Goal: Task Accomplishment & Management: Complete application form

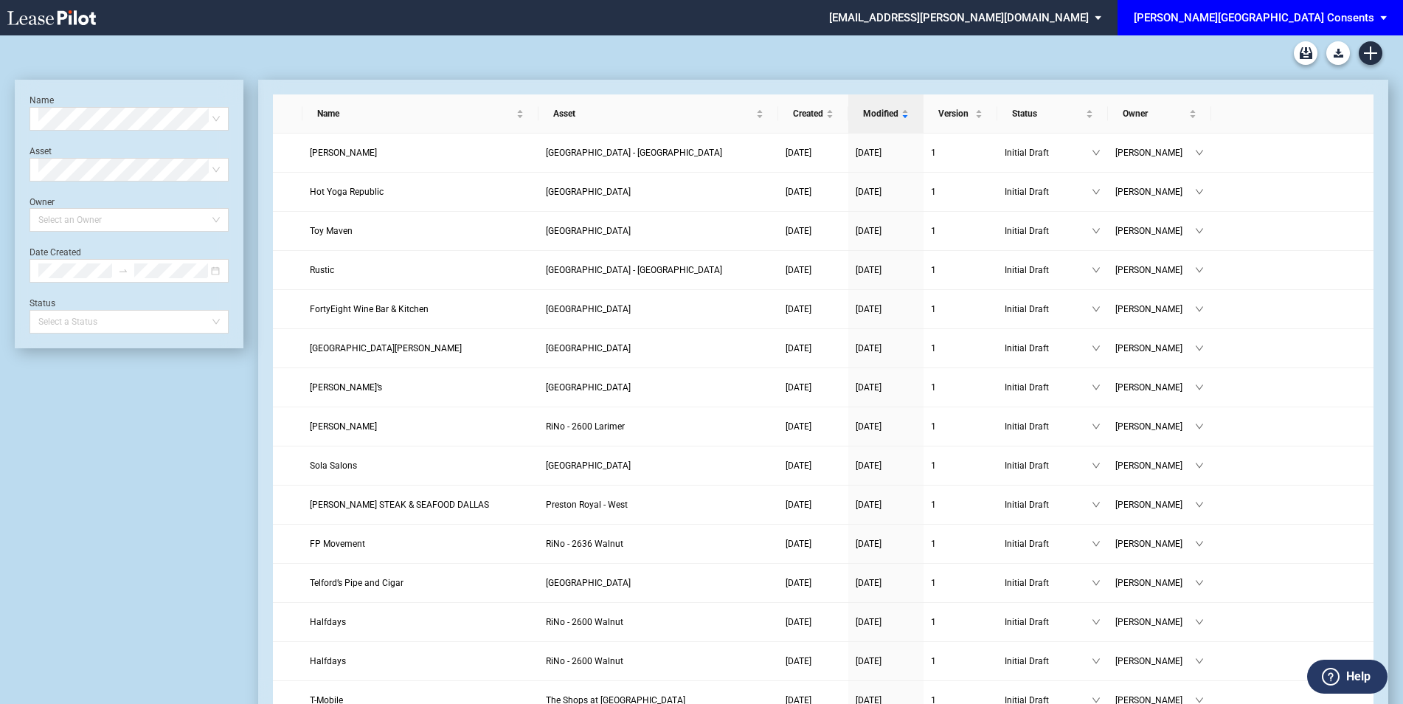
click at [1374, 18] on md-select-value "[PERSON_NAME][GEOGRAPHIC_DATA] Consents" at bounding box center [1265, 16] width 267 height 33
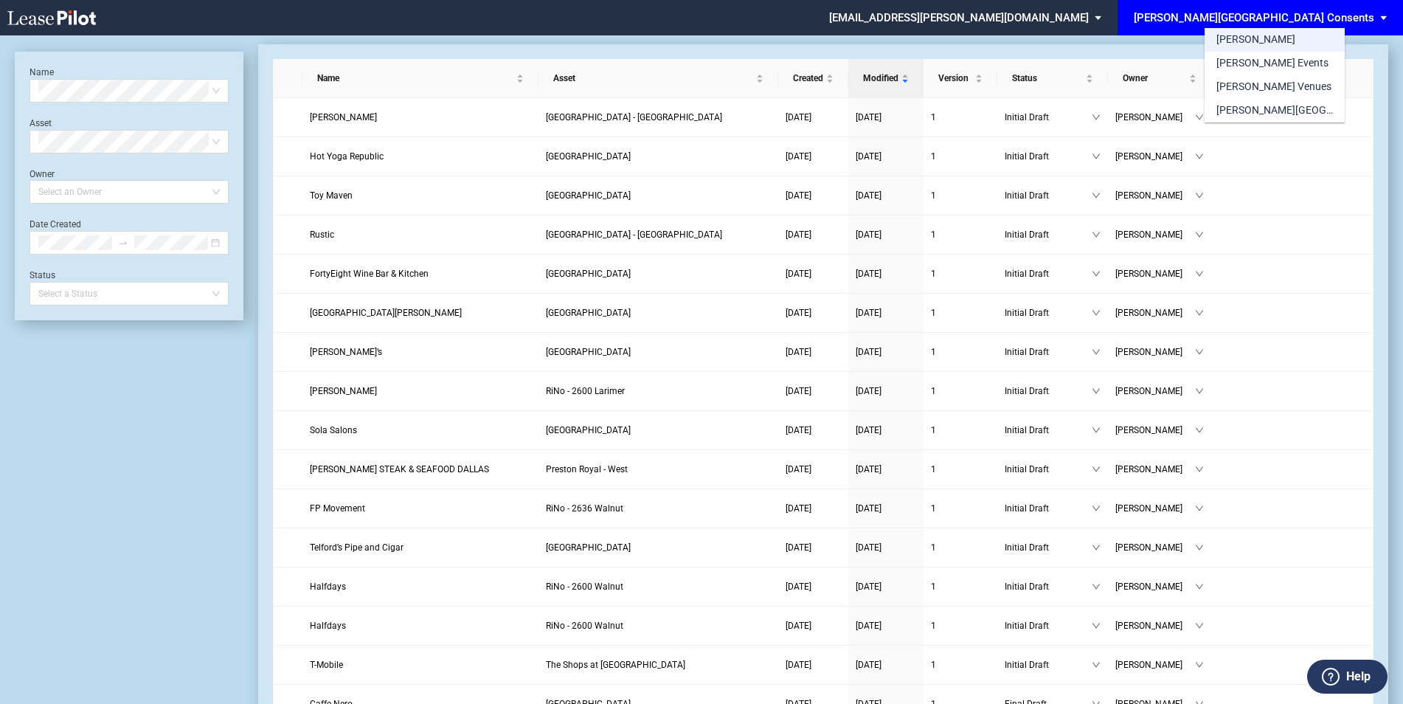
click at [1250, 46] on md-option "[PERSON_NAME]" at bounding box center [1274, 40] width 140 height 24
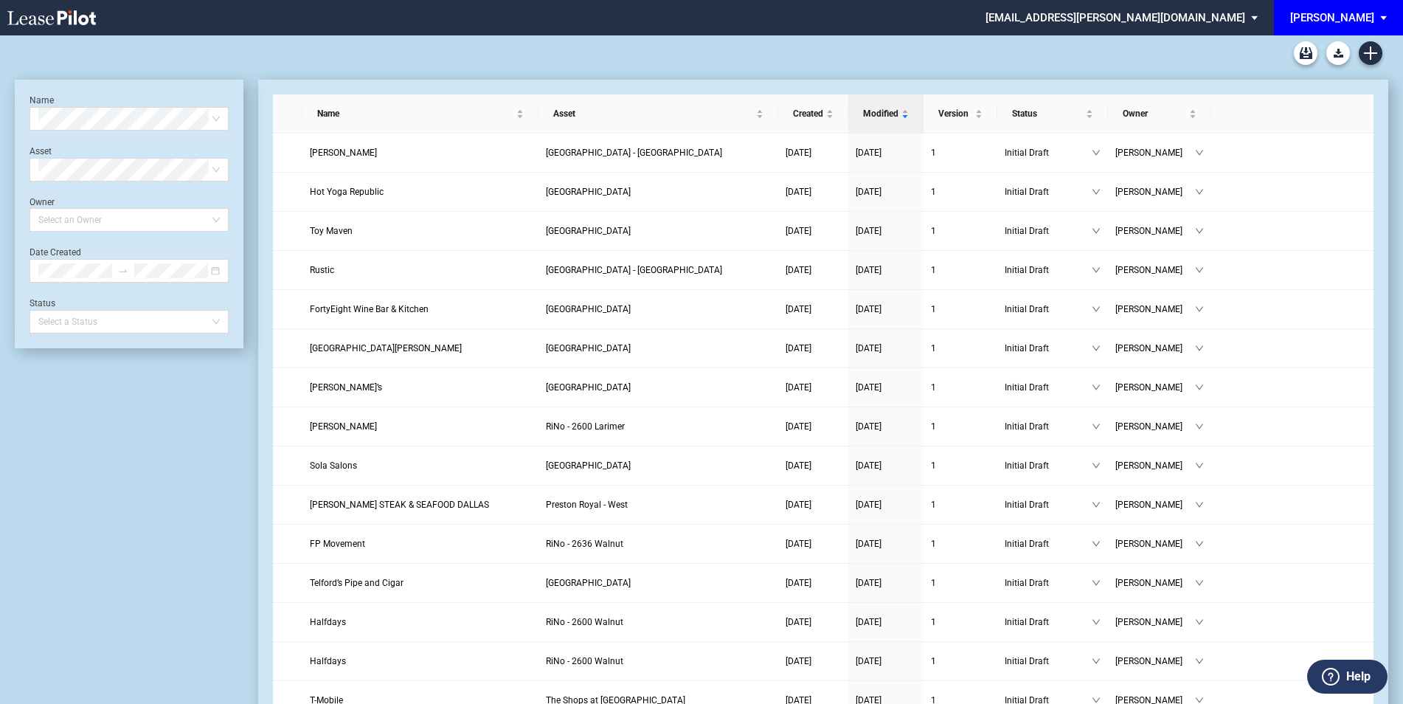
scroll to position [35, 0]
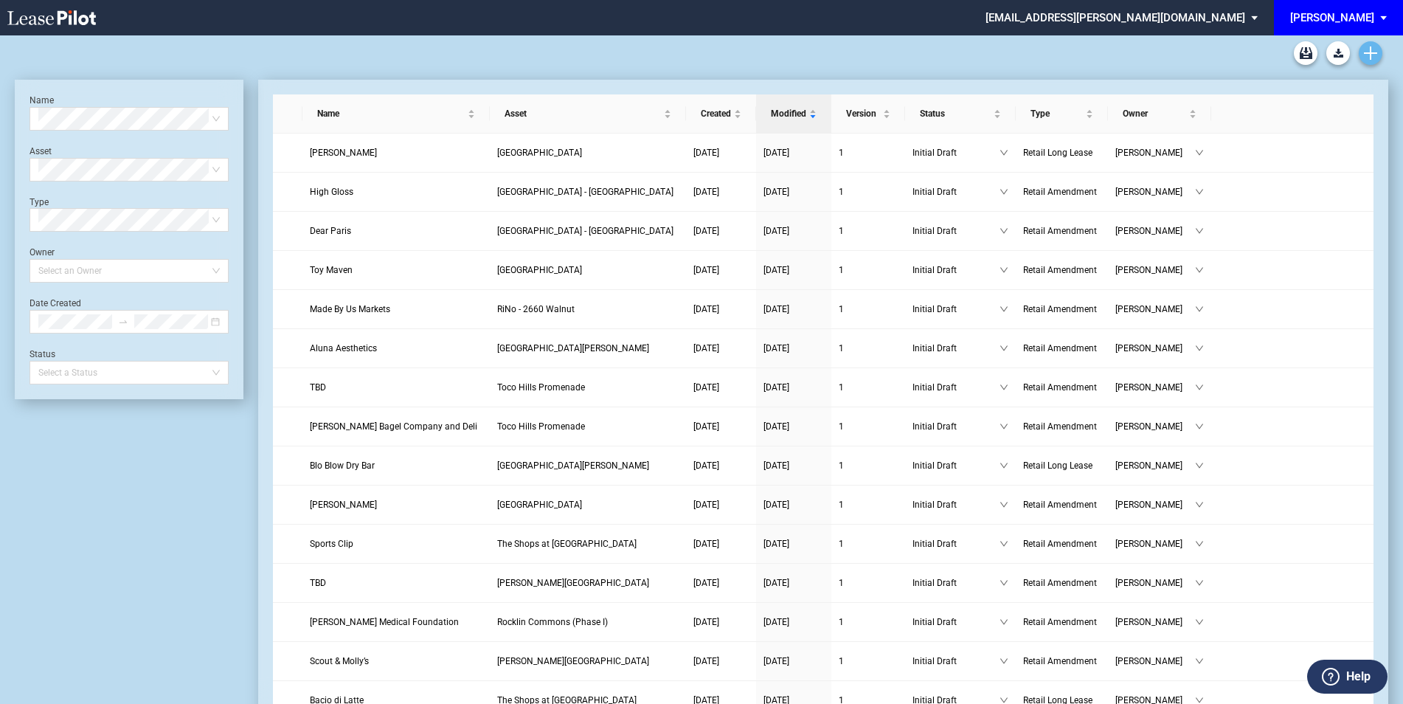
click at [1372, 51] on icon "Create new document" at bounding box center [1370, 52] width 13 height 13
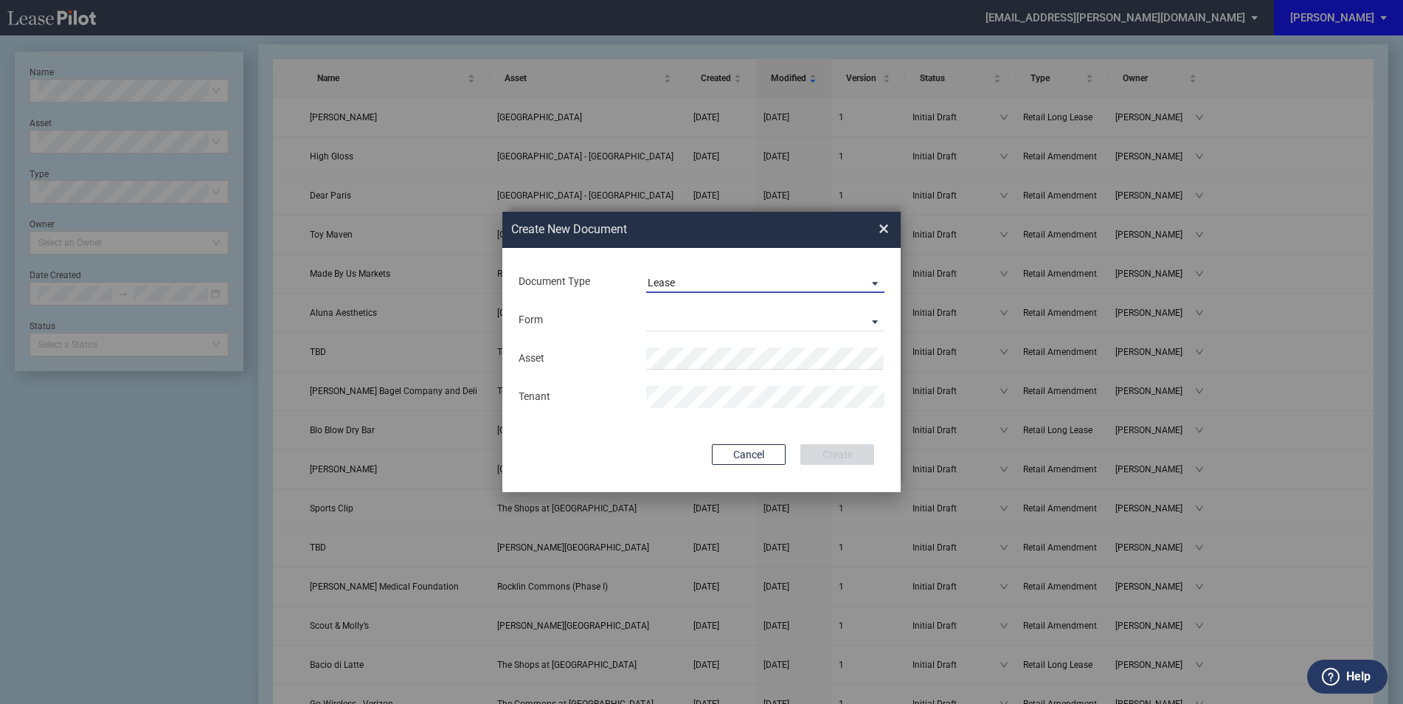
click at [681, 287] on span "Lease" at bounding box center [754, 283] width 212 height 15
click at [689, 323] on div "Amendment" at bounding box center [679, 318] width 63 height 16
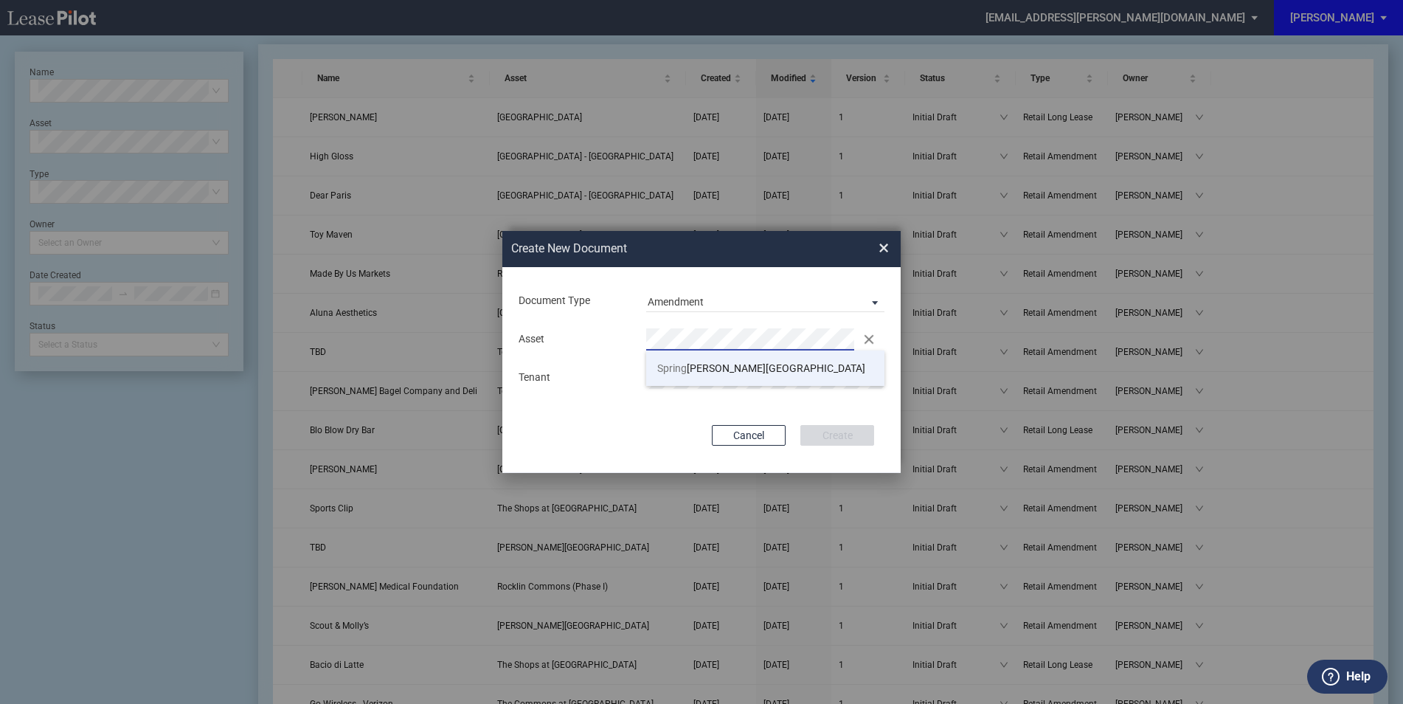
click at [710, 372] on span "[GEOGRAPHIC_DATA][PERSON_NAME]" at bounding box center [761, 368] width 208 height 12
click at [718, 417] on div "Document Type Amendment Deal Type Retail Deal Type Retail Form Retail Amendment…" at bounding box center [701, 370] width 398 height 206
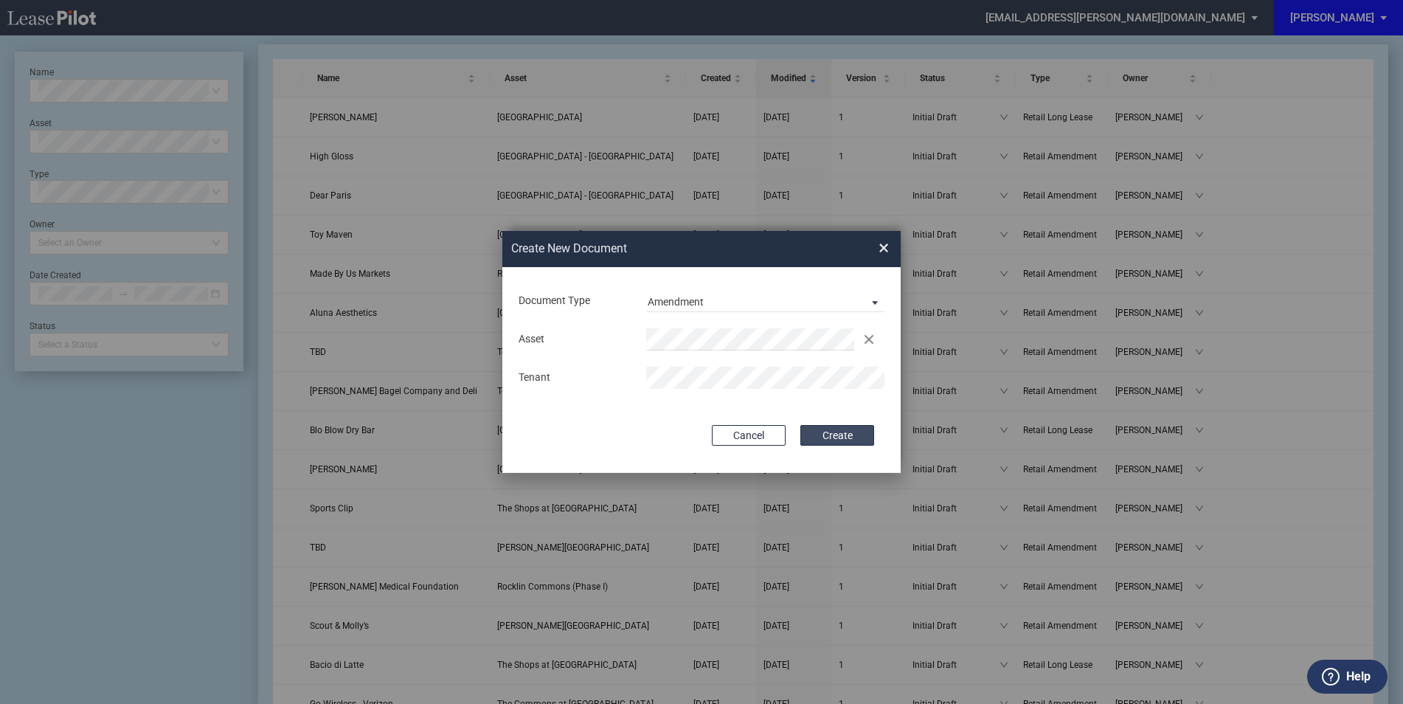
click at [816, 426] on button "Create" at bounding box center [837, 435] width 74 height 21
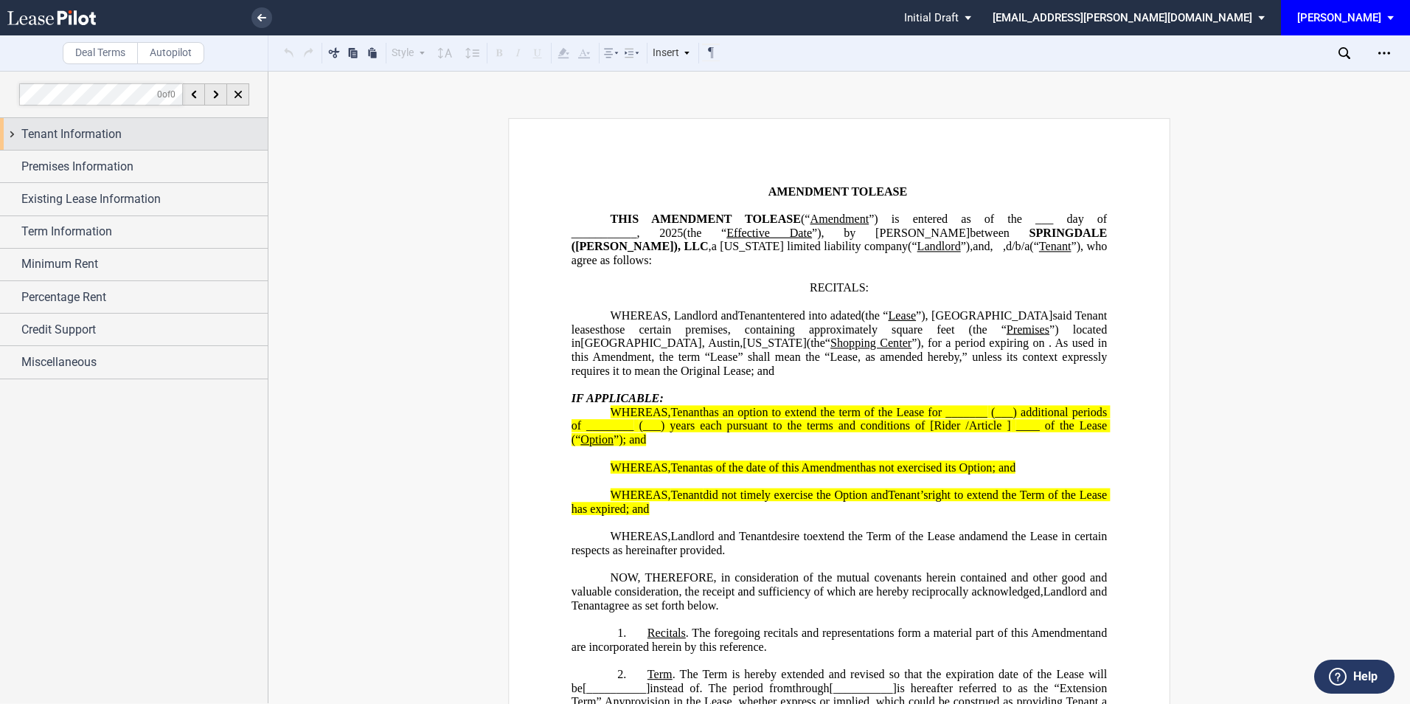
click at [100, 134] on span "Tenant Information" at bounding box center [71, 134] width 100 height 18
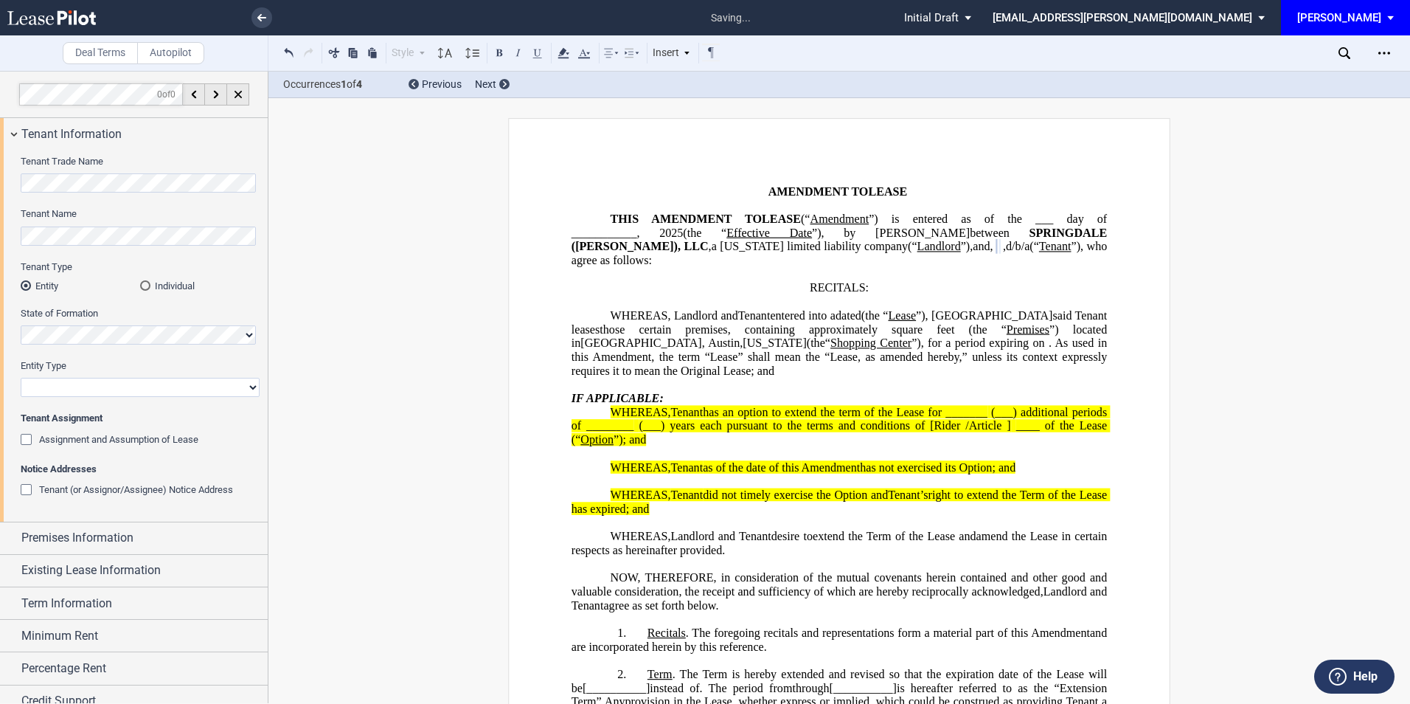
click at [73, 383] on select "Corporation Limited Liability Company General Partnership Limited Partnership O…" at bounding box center [140, 387] width 239 height 19
select select "limited partnership"
click at [21, 378] on select "Corporation Limited Liability Company General Partnership Limited Partnership O…" at bounding box center [140, 387] width 239 height 19
click at [83, 536] on span "Premises Information" at bounding box center [77, 538] width 112 height 18
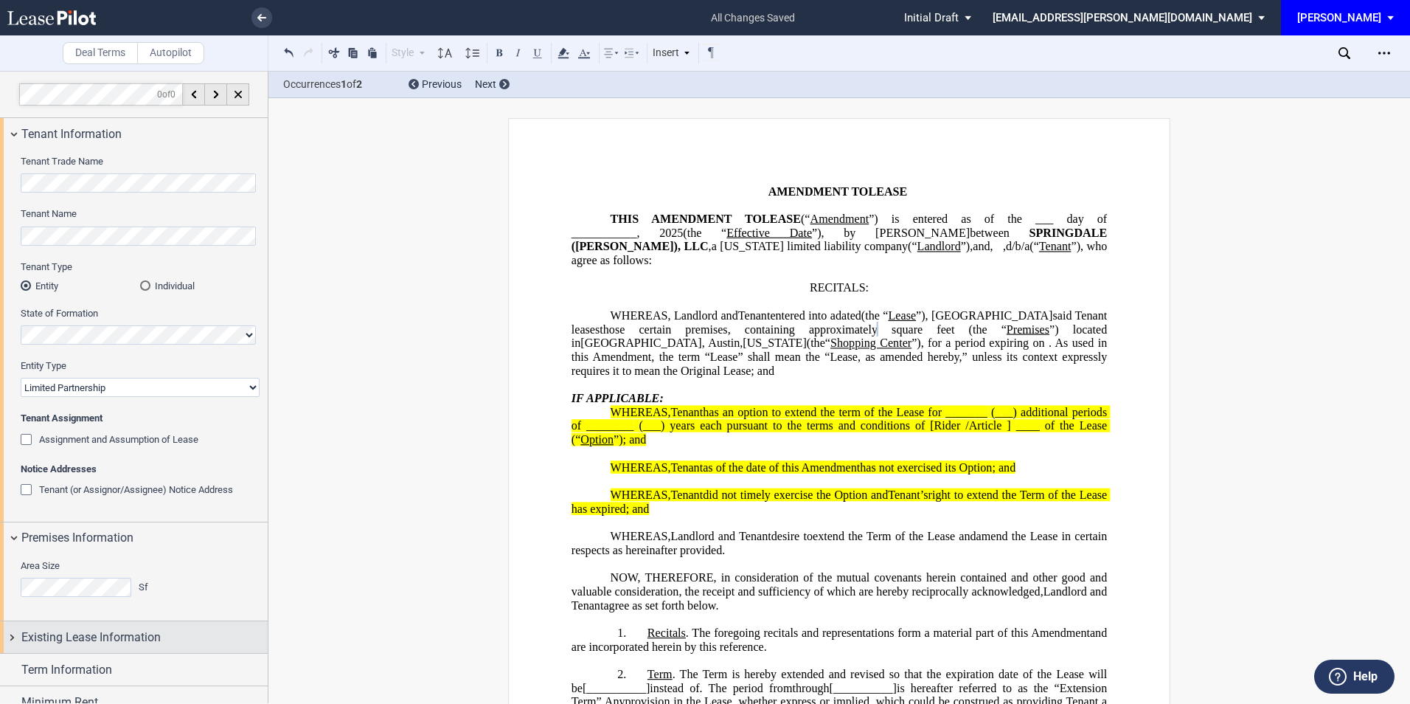
click at [153, 641] on span "Existing Lease Information" at bounding box center [90, 637] width 139 height 18
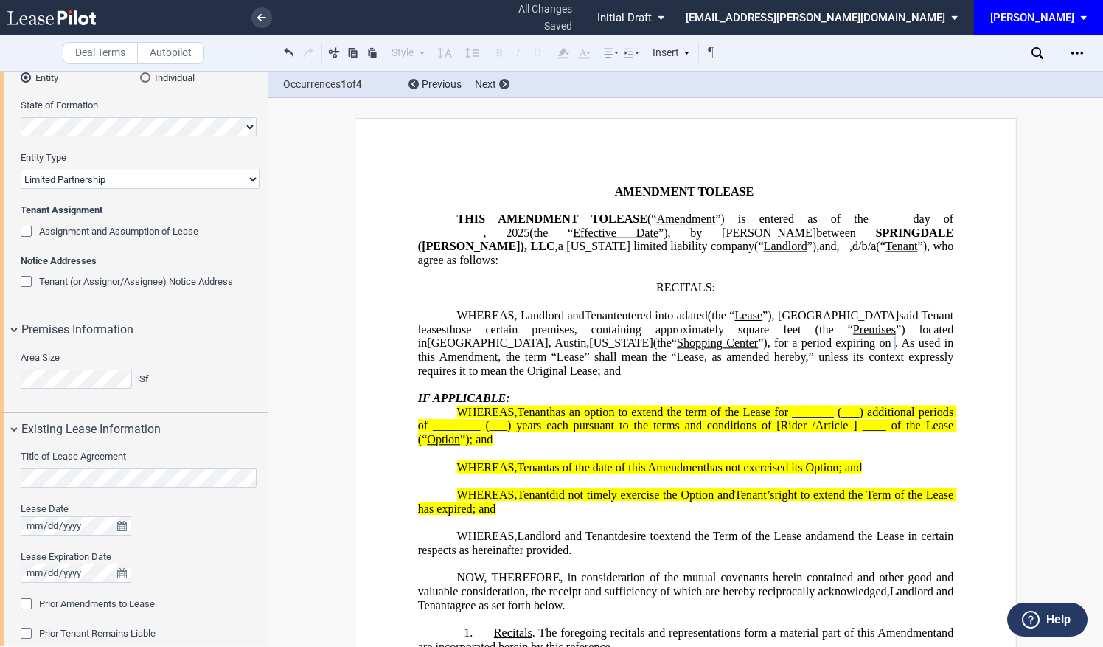
scroll to position [307, 0]
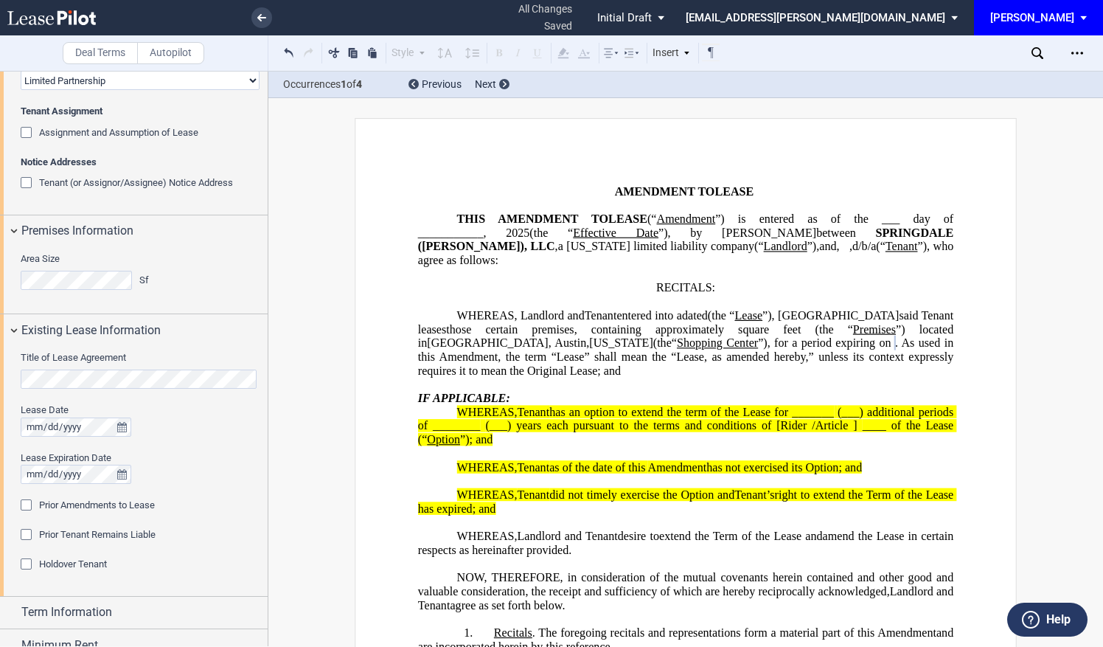
click at [30, 504] on div "Prior Amendments to Lease" at bounding box center [28, 506] width 15 height 15
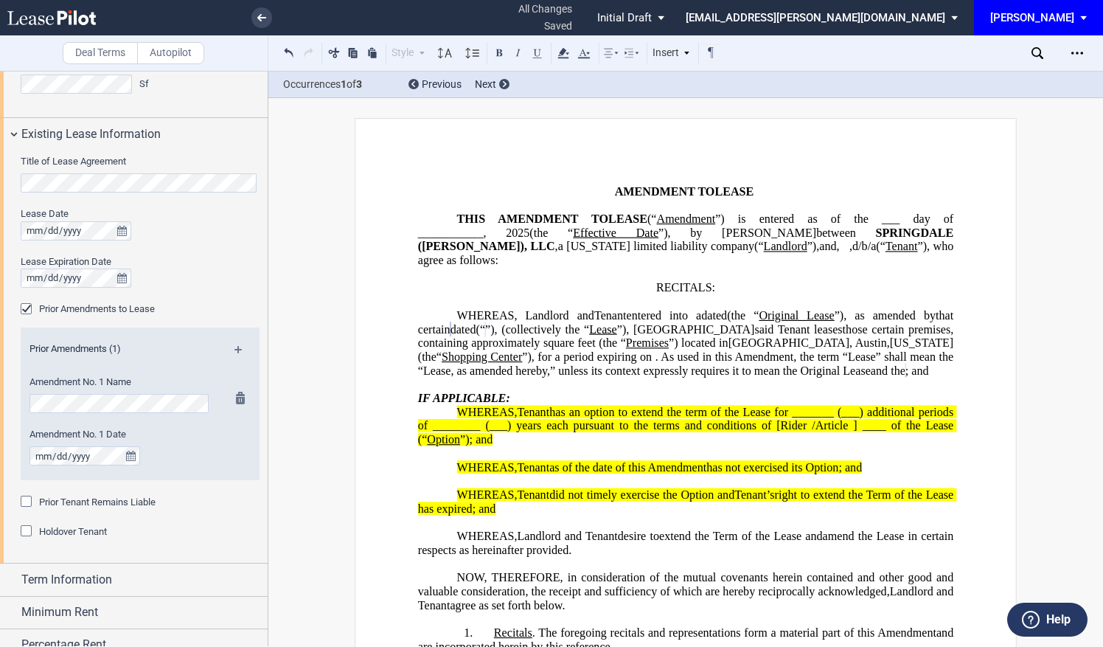
scroll to position [0, 0]
click at [239, 350] on md-icon at bounding box center [245, 355] width 20 height 18
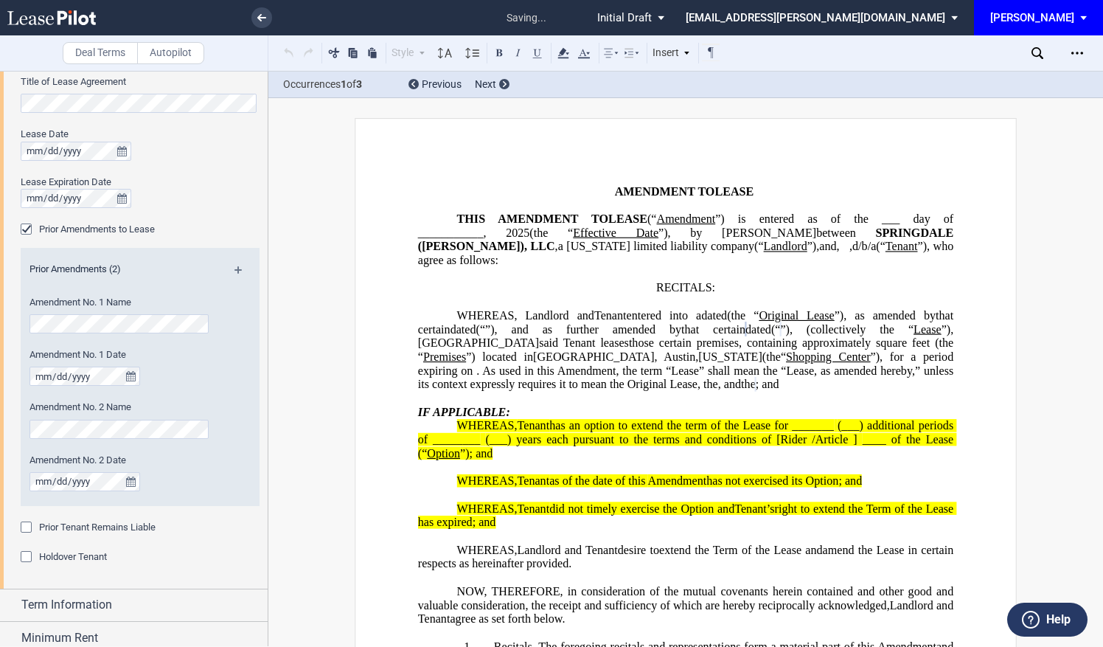
scroll to position [602, 0]
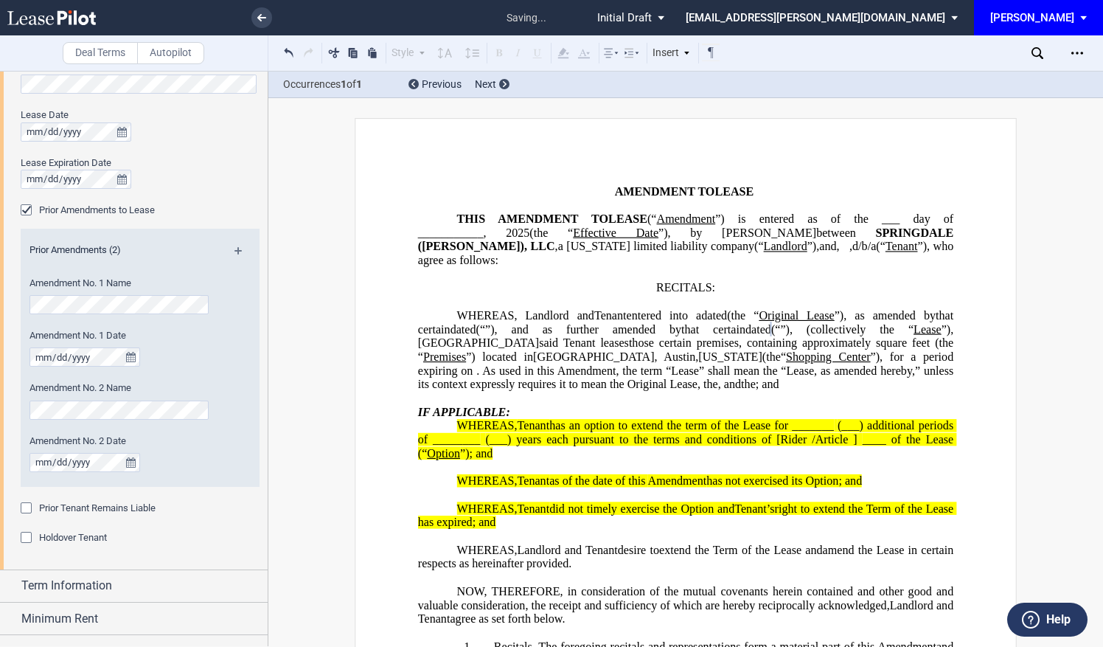
click at [233, 246] on div "Prior Amendments (2)" at bounding box center [140, 252] width 239 height 18
click at [237, 246] on div "Prior Amendments (2)" at bounding box center [140, 252] width 239 height 18
click at [238, 247] on md-icon at bounding box center [245, 256] width 20 height 18
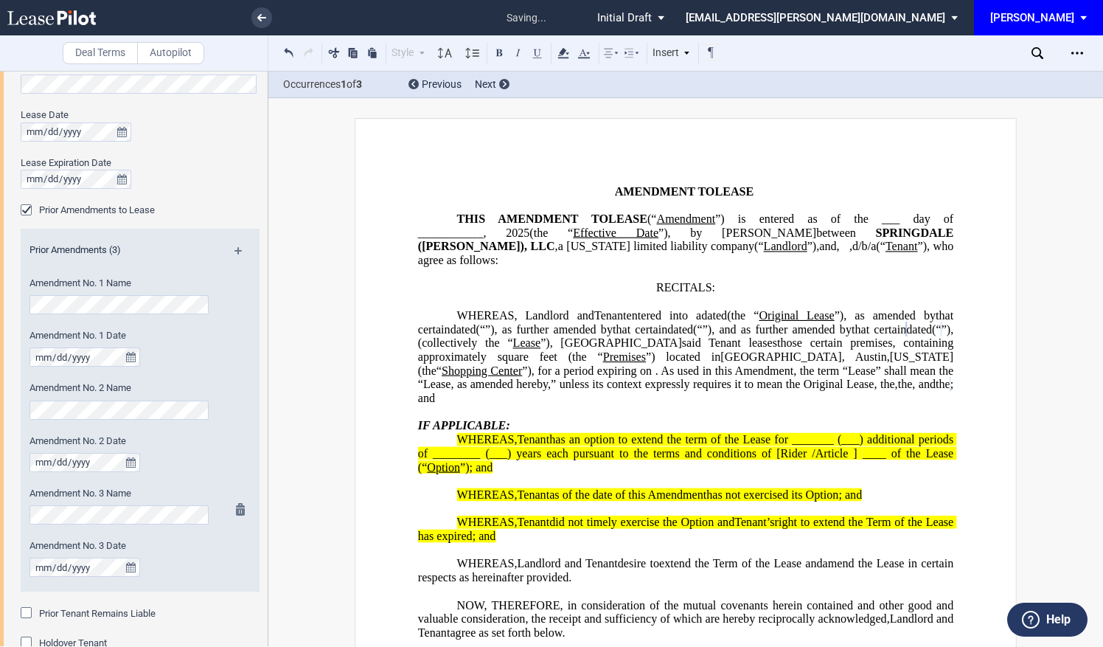
scroll to position [0, 0]
click at [236, 251] on md-icon at bounding box center [245, 256] width 20 height 18
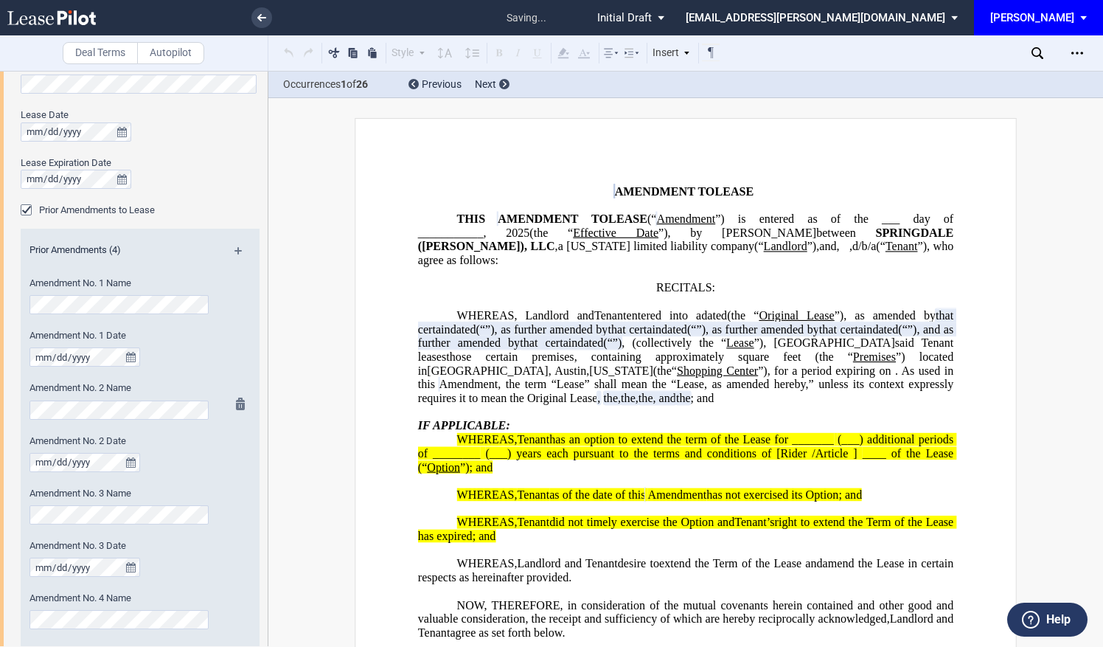
scroll to position [700, 0]
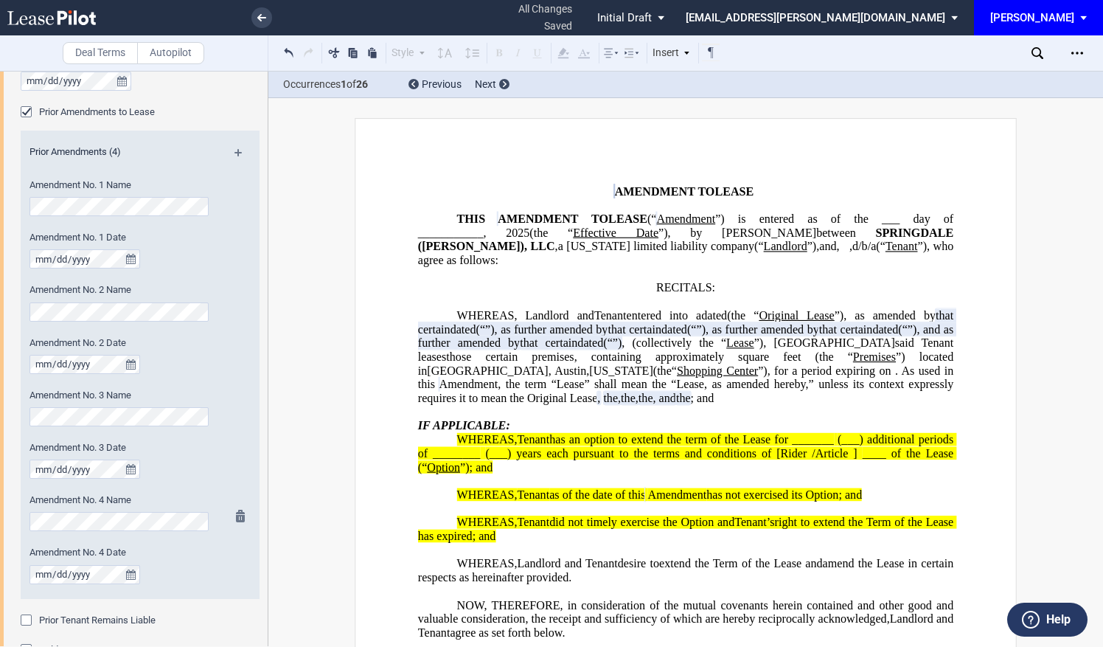
click at [103, 509] on div "Amendment No. 4 Name" at bounding box center [119, 512] width 181 height 38
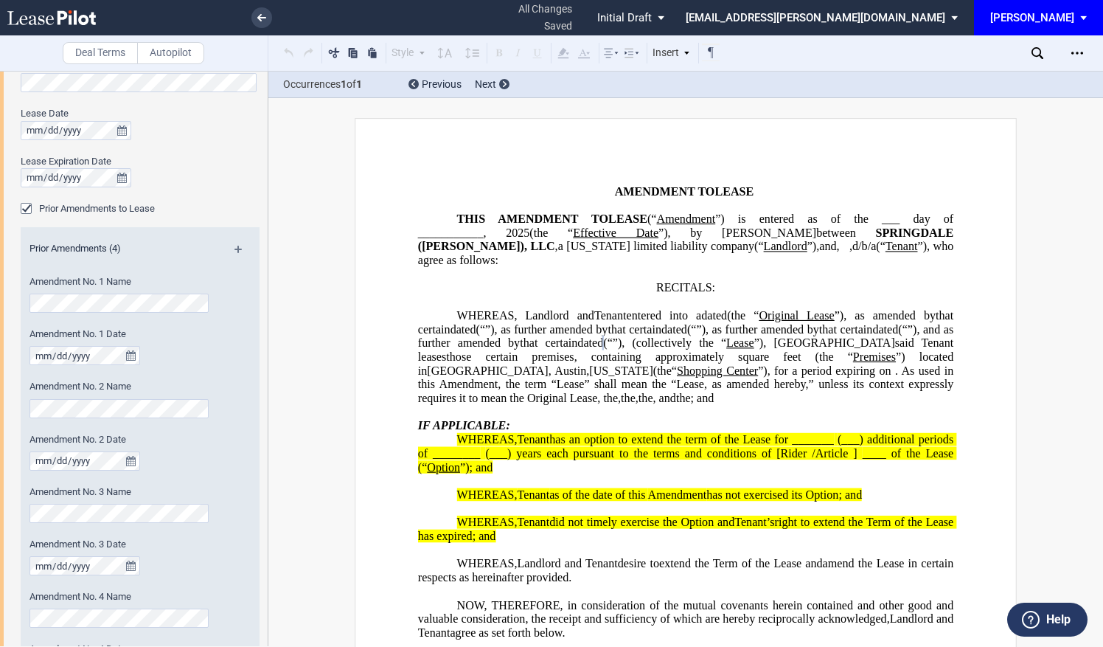
scroll to position [602, 0]
click at [239, 244] on div "Prior Amendments (4)" at bounding box center [140, 252] width 239 height 18
click at [236, 250] on md-icon at bounding box center [245, 256] width 20 height 18
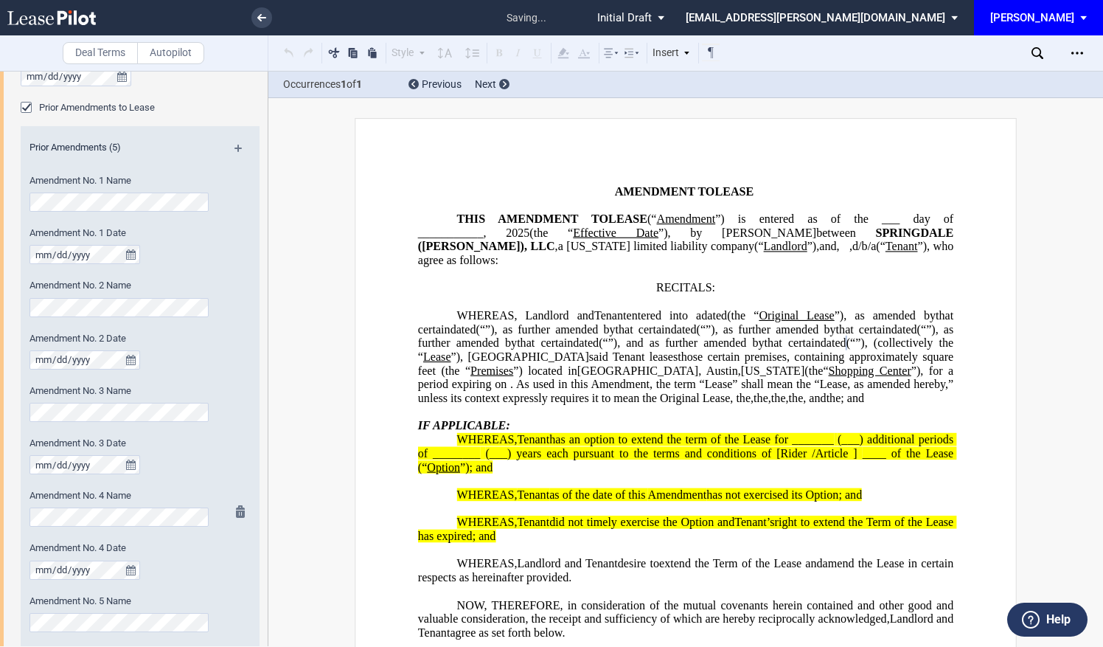
scroll to position [503, 0]
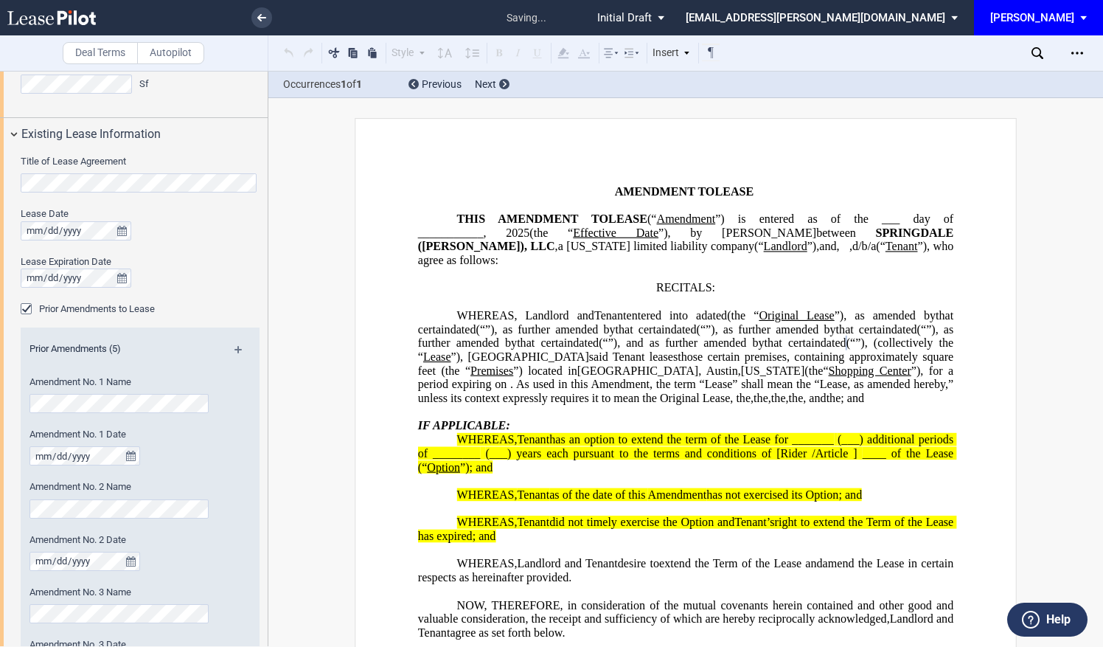
click at [235, 353] on md-icon at bounding box center [245, 355] width 20 height 18
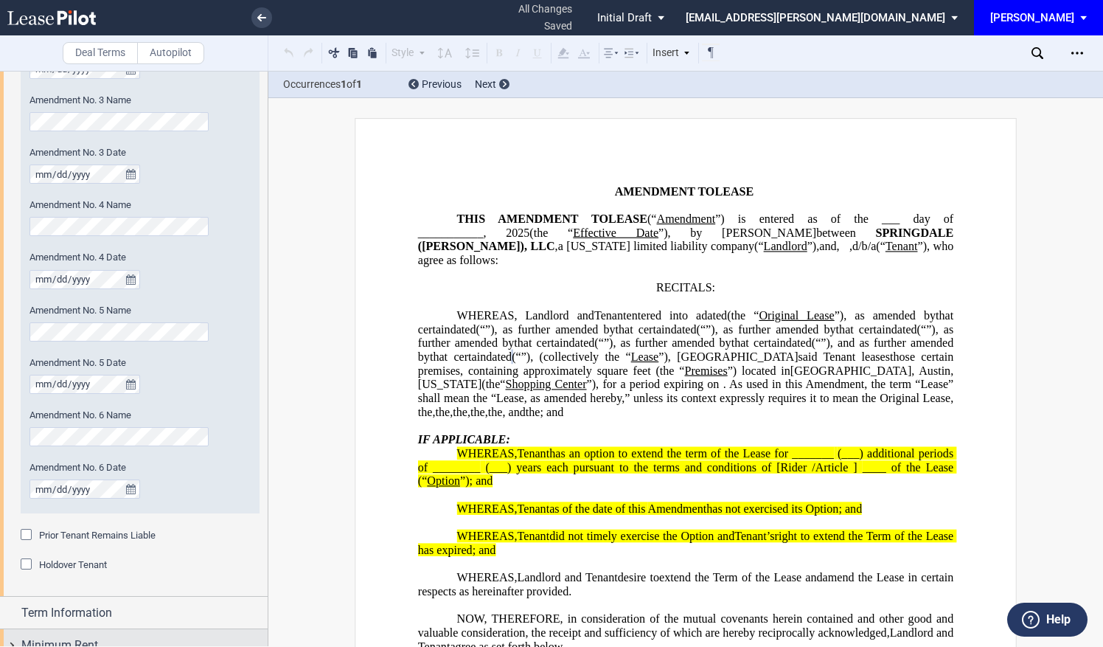
scroll to position [1093, 0]
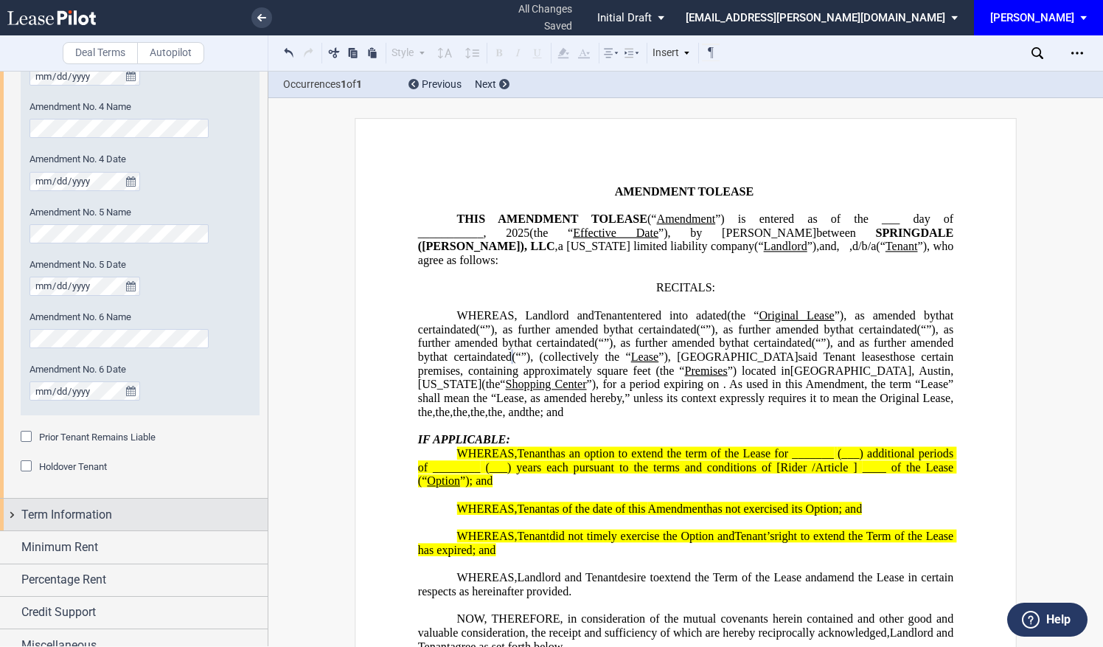
click at [111, 518] on span "Term Information" at bounding box center [66, 515] width 91 height 18
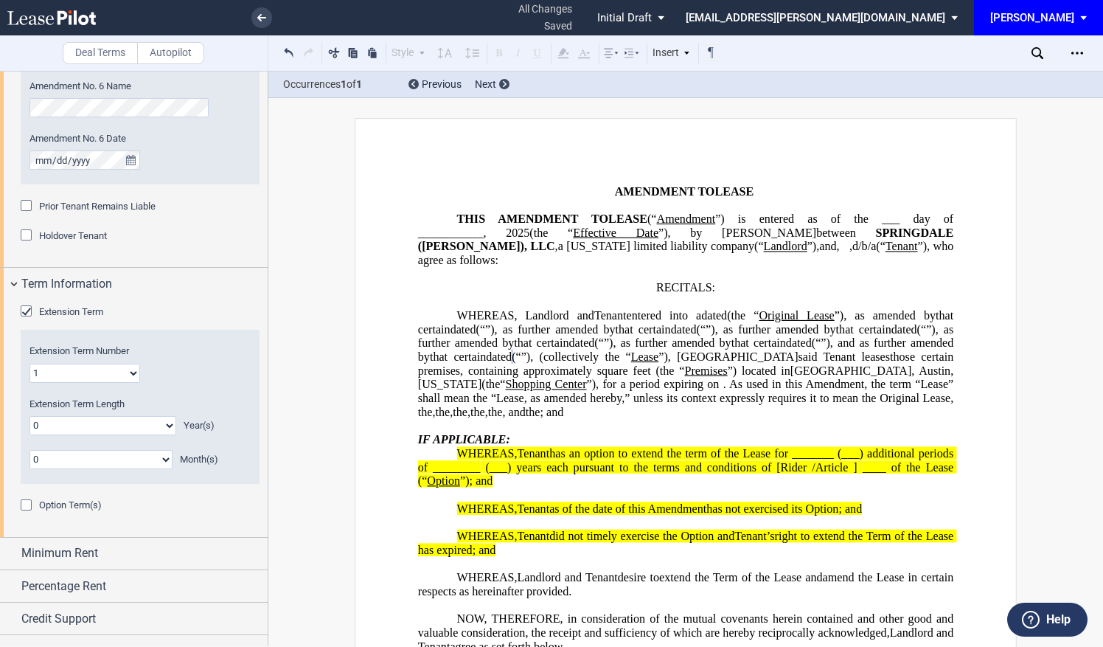
scroll to position [1343, 0]
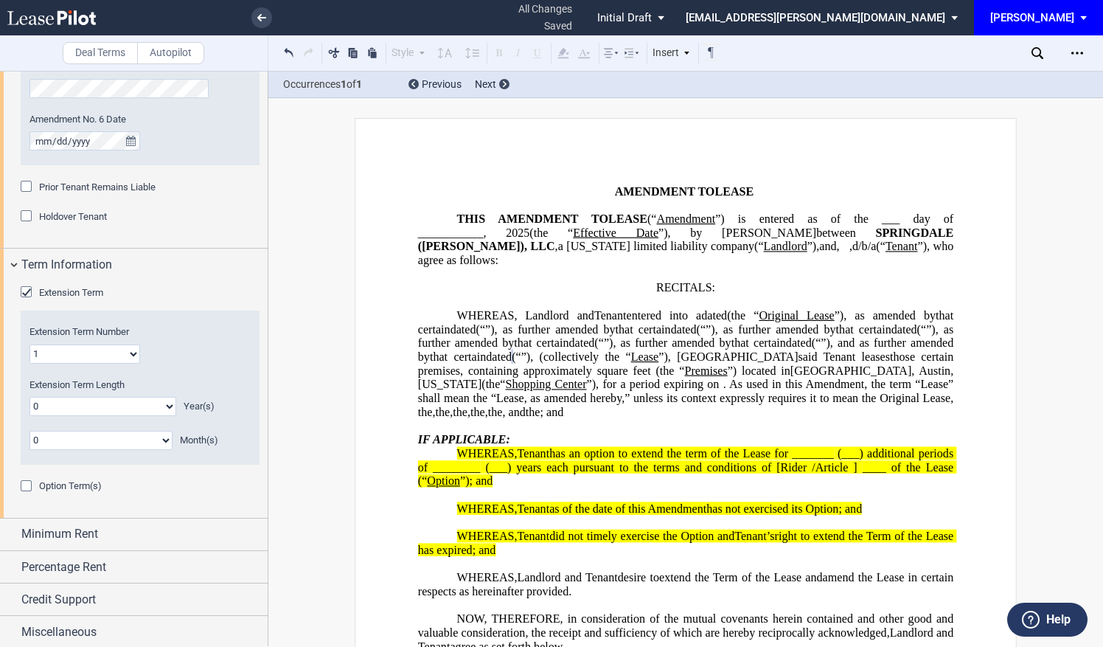
click at [109, 344] on select "1 2 3 4 5 6 7 8 9 10 11 12 13 14 15 16 17 18 19 20" at bounding box center [84, 353] width 111 height 19
select select "number:6"
click at [29, 344] on select "1 2 3 4 5 6 7 8 9 10 11 12 13 14 15 16 17 18 19 20" at bounding box center [84, 353] width 111 height 19
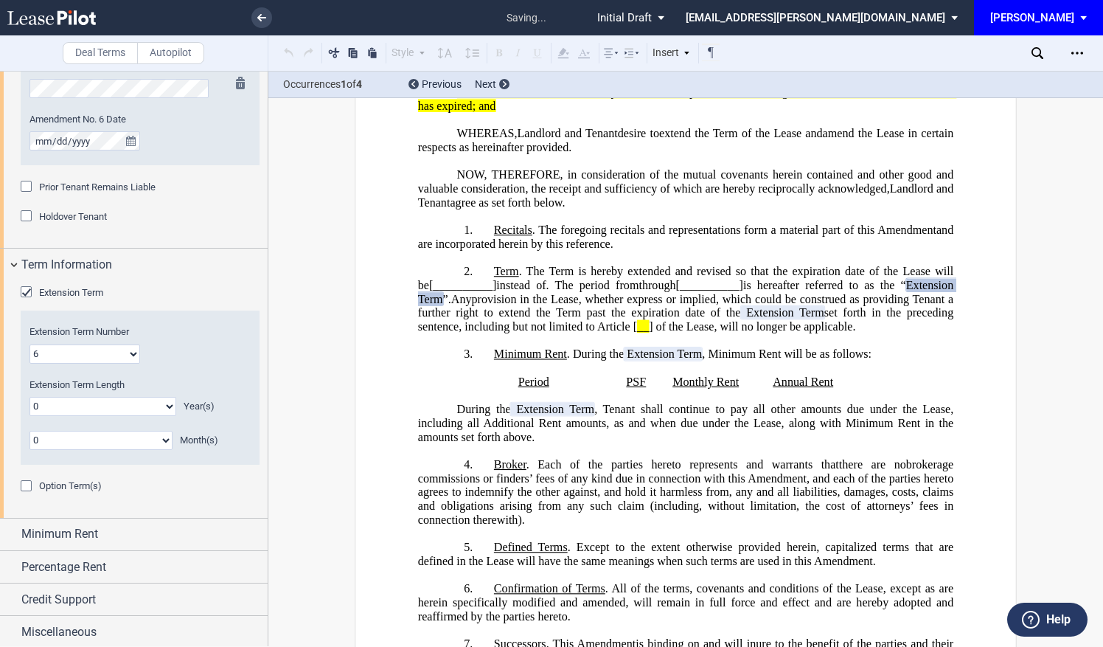
scroll to position [540, 0]
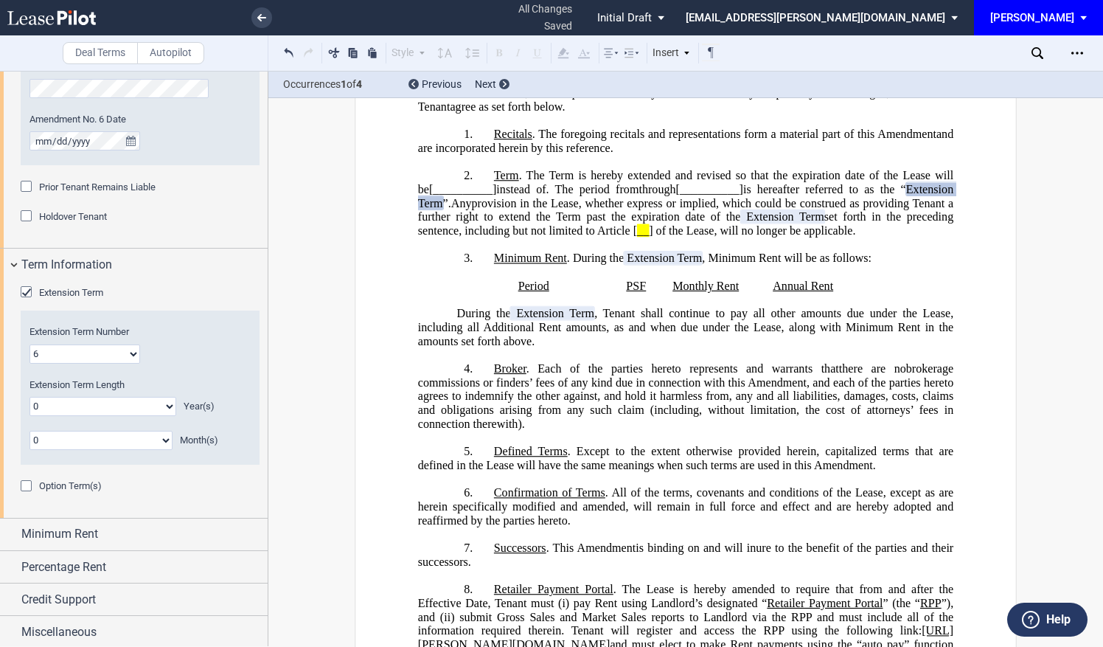
click at [135, 442] on select "0 1 2 3 4 5 6 7 8 9 10 11" at bounding box center [100, 440] width 143 height 19
select select "number:6"
click at [29, 431] on select "0 1 2 3 4 5 6 7 8 9 10 11" at bounding box center [100, 440] width 143 height 19
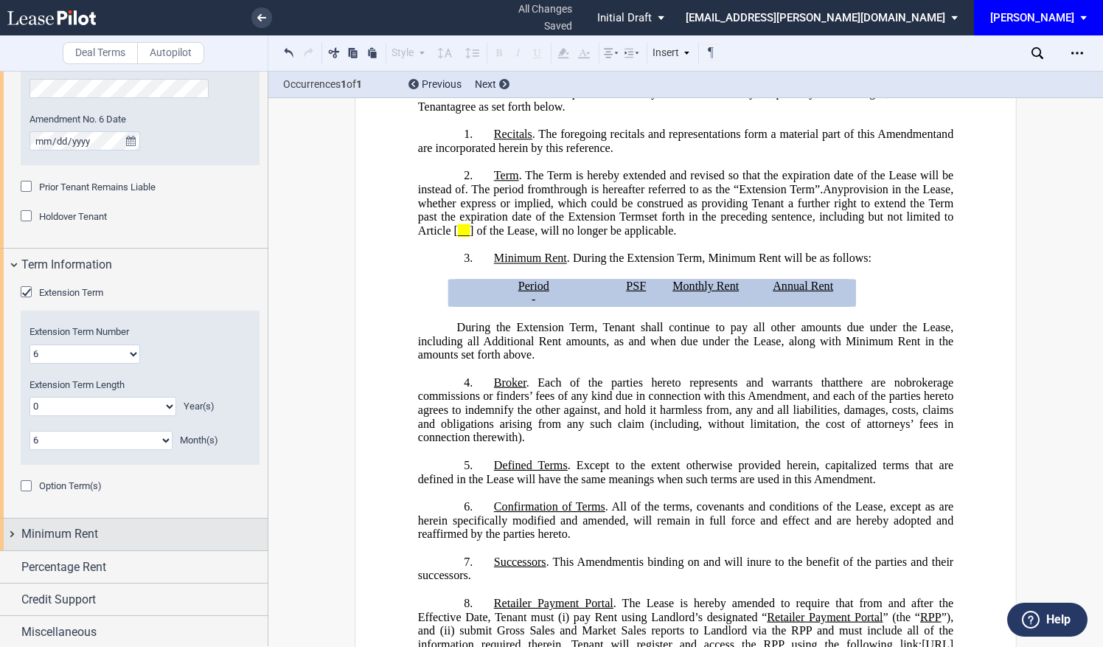
click at [96, 534] on span "Minimum Rent" at bounding box center [59, 534] width 77 height 18
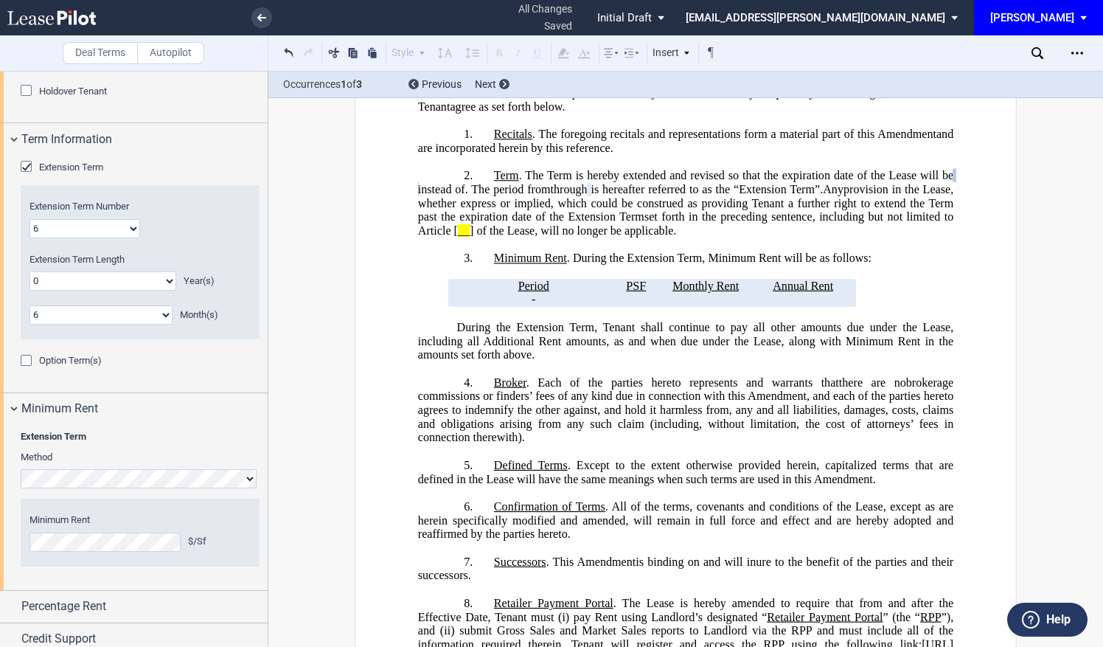
scroll to position [1508, 0]
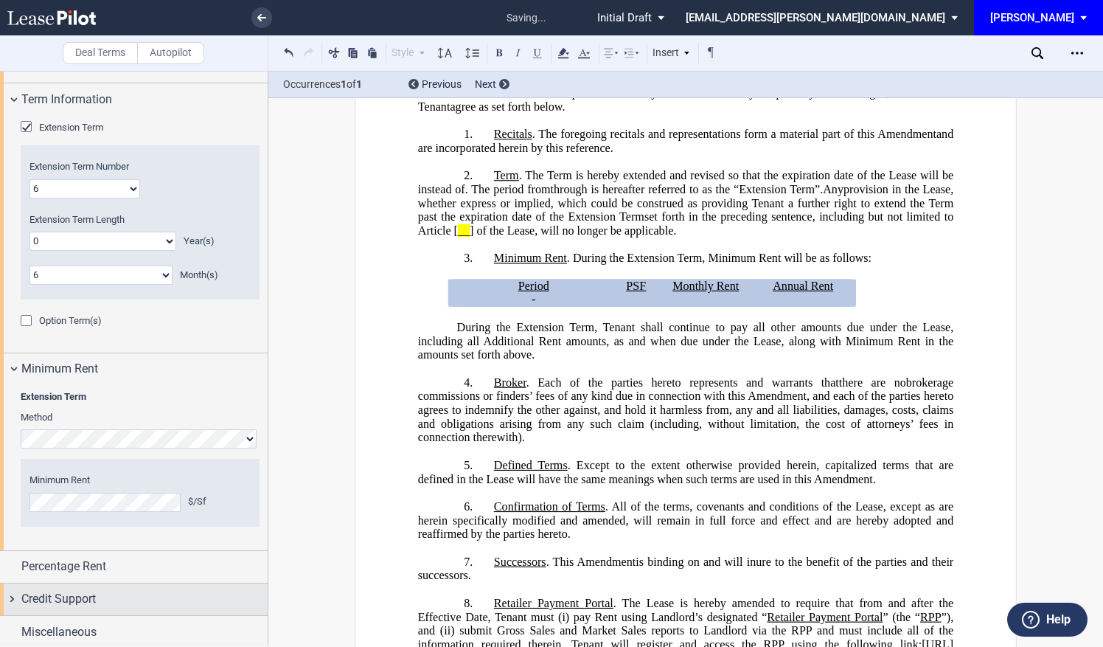
click at [196, 596] on div "Credit Support" at bounding box center [144, 599] width 246 height 18
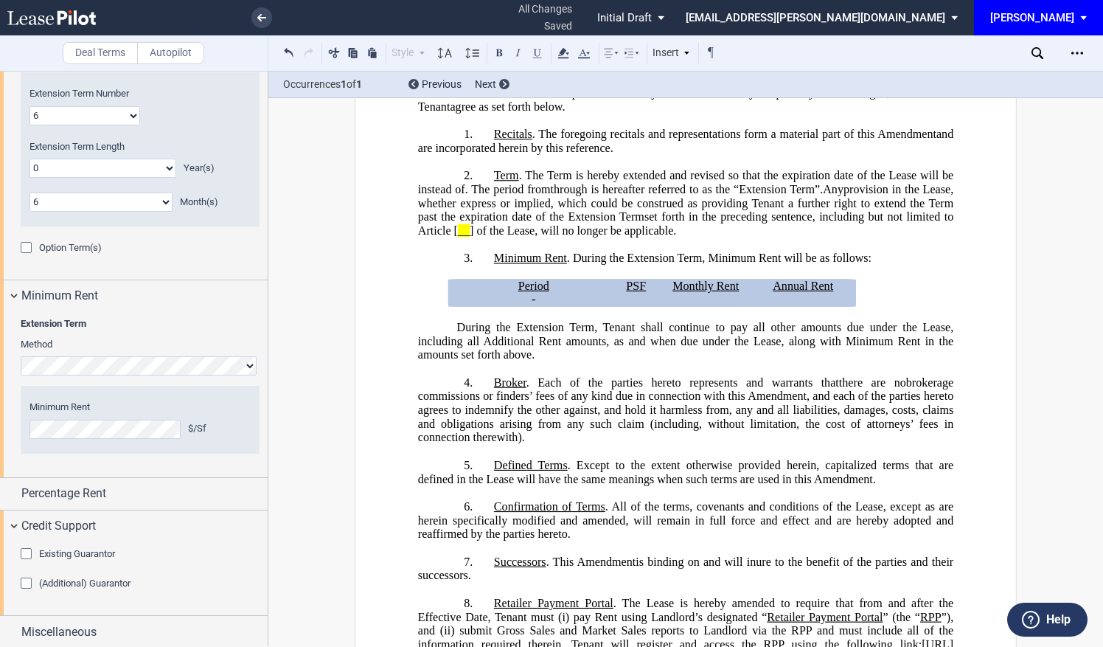
drag, startPoint x: 20, startPoint y: 554, endPoint x: 34, endPoint y: 555, distance: 14.0
click at [21, 554] on div "Existing Guarantor" at bounding box center [28, 555] width 15 height 15
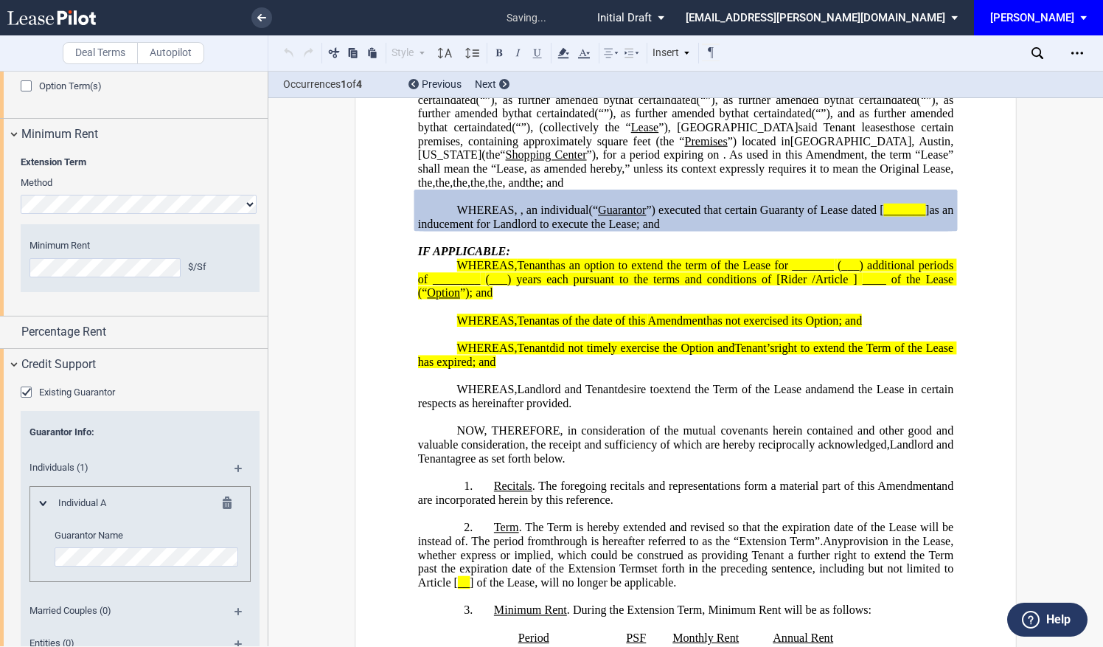
scroll to position [1777, 0]
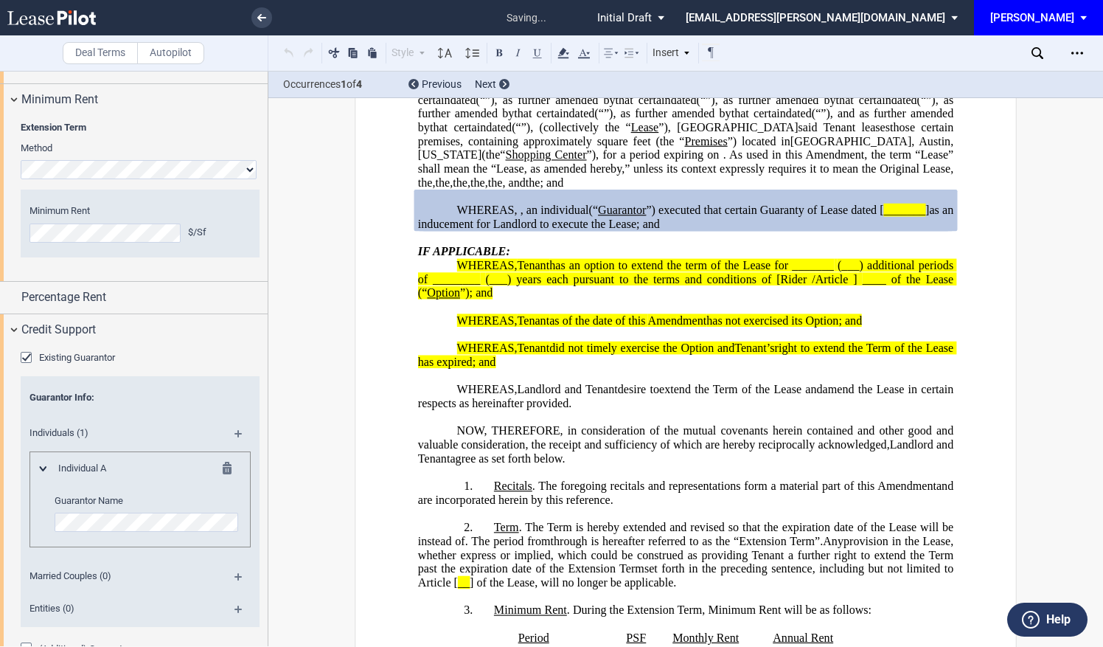
click at [230, 462] on md-icon at bounding box center [232, 471] width 18 height 18
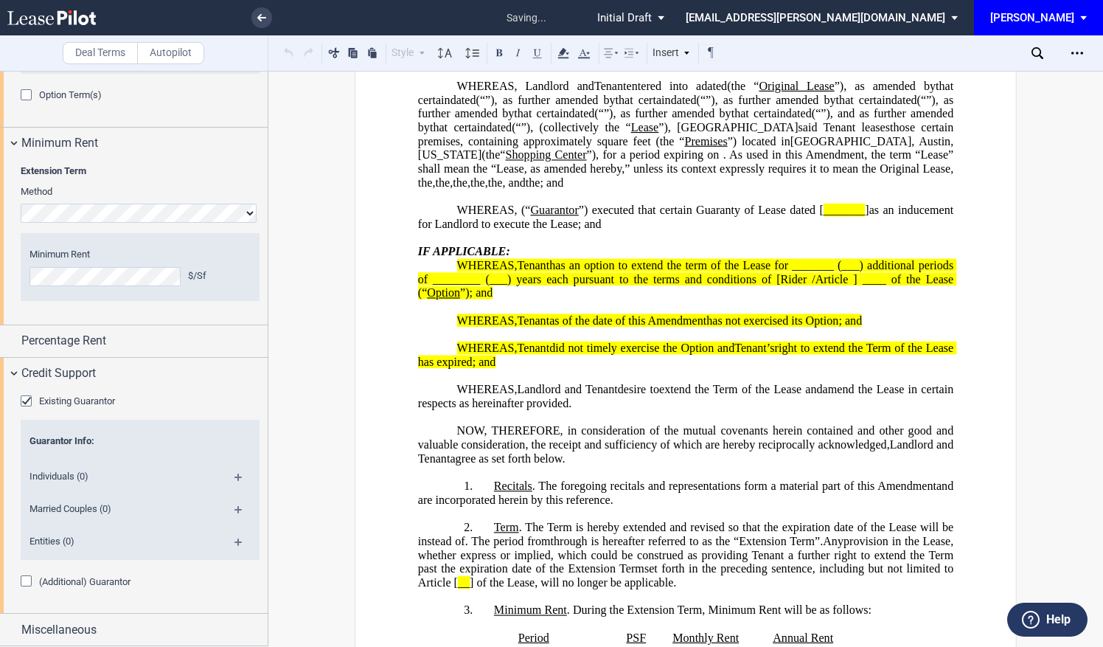
scroll to position [1732, 0]
click at [237, 545] on md-icon at bounding box center [245, 550] width 20 height 18
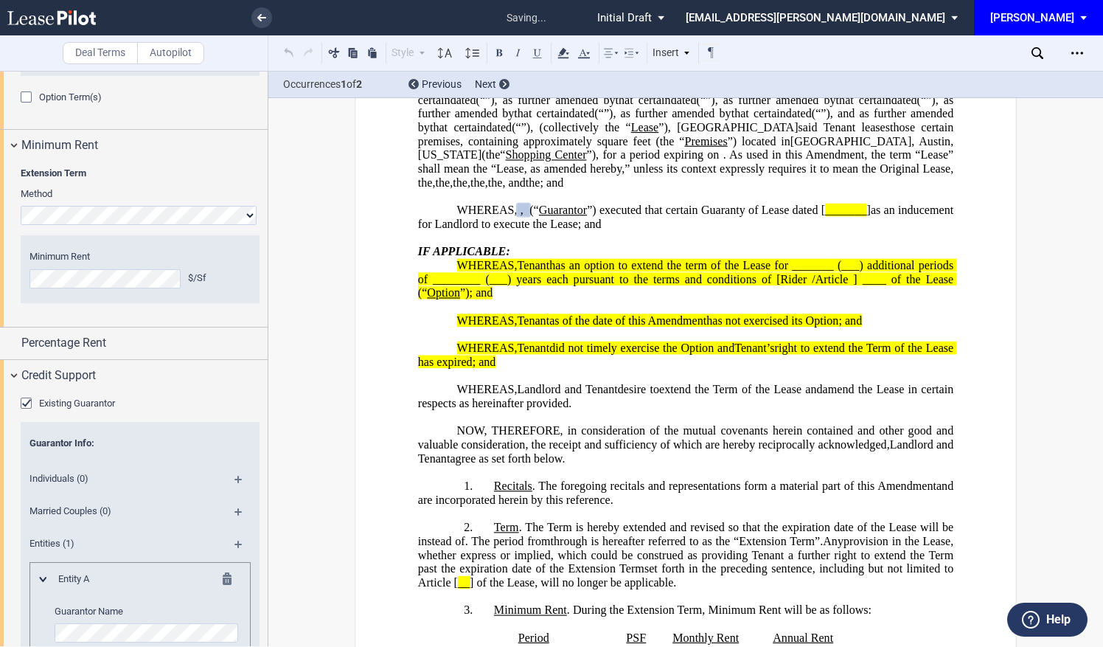
scroll to position [1928, 0]
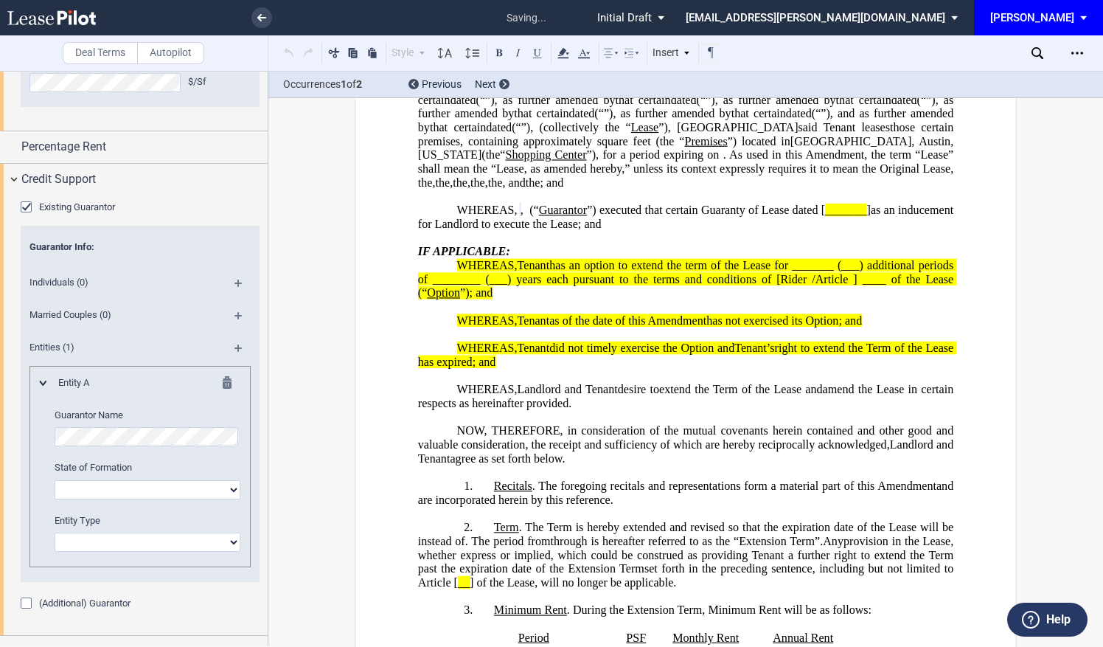
click at [113, 482] on select "Alabama Alaska Arizona Arkansas California Colorado Connecticut Delaware Distri…" at bounding box center [148, 489] width 186 height 19
select select "Delaware"
click at [55, 480] on select "Alabama Alaska Arizona Arkansas California Colorado Connecticut Delaware Distri…" at bounding box center [148, 489] width 186 height 19
drag, startPoint x: 97, startPoint y: 525, endPoint x: 94, endPoint y: 535, distance: 10.6
click at [97, 525] on editor-control "Entity Type Corporation Limited Liability Company General Partnership Limited P…" at bounding box center [148, 533] width 186 height 38
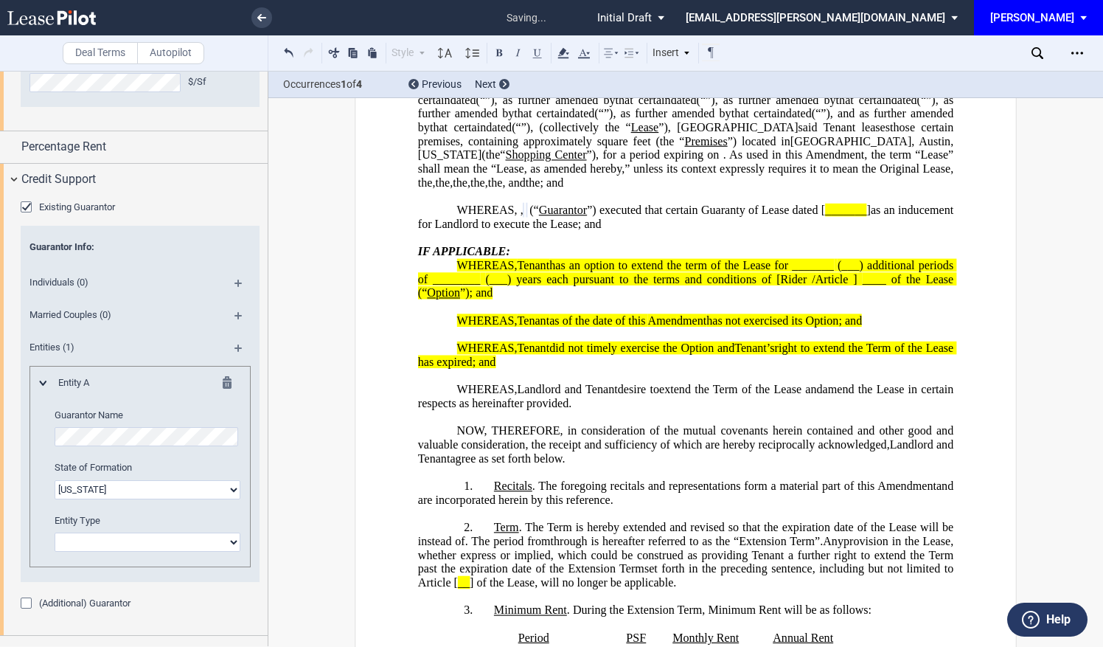
click at [96, 537] on select "Corporation Limited Liability Company General Partnership Limited Partnership O…" at bounding box center [148, 541] width 186 height 19
select select "corporation"
click at [55, 532] on select "Corporation Limited Liability Company General Partnership Limited Partnership O…" at bounding box center [148, 541] width 186 height 19
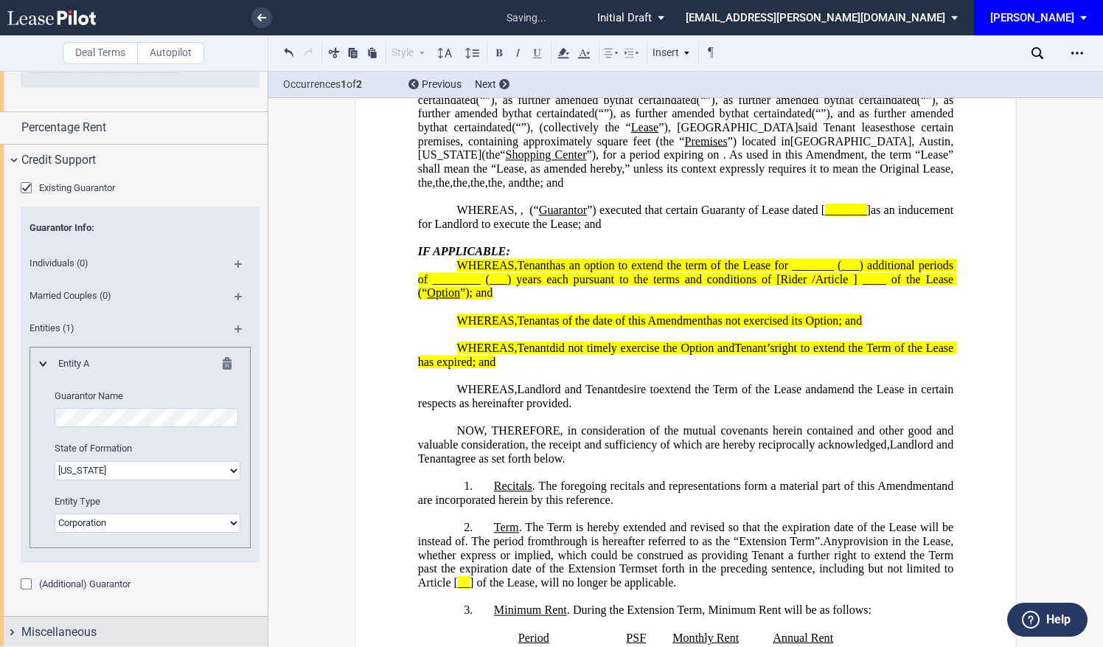
click at [88, 633] on span "Miscellaneous" at bounding box center [58, 632] width 75 height 18
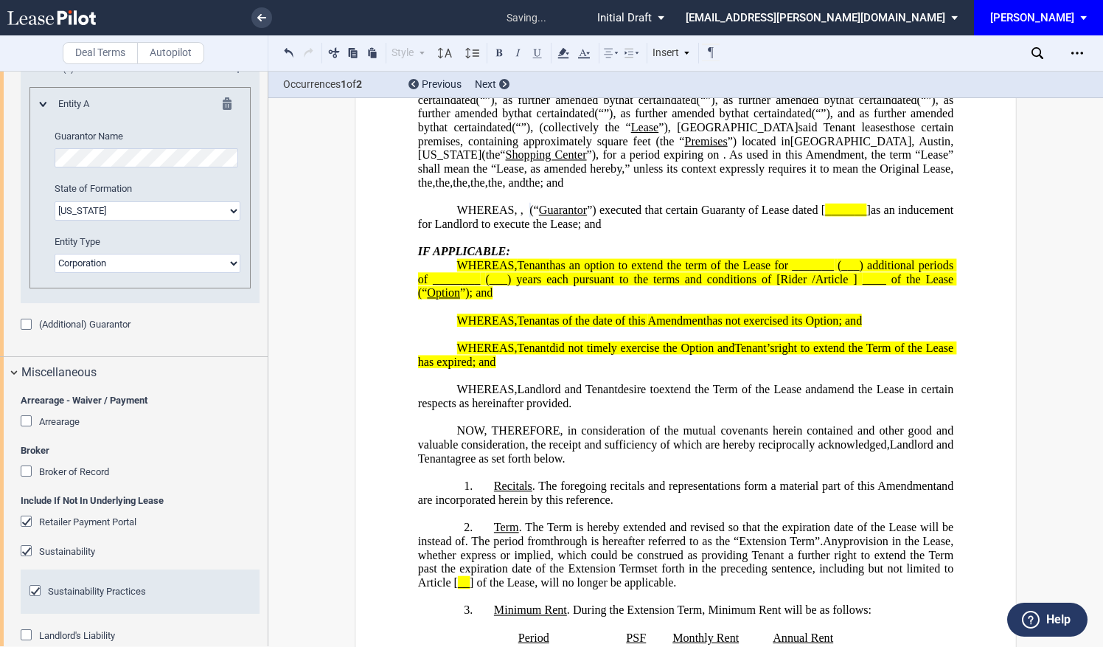
scroll to position [2340, 0]
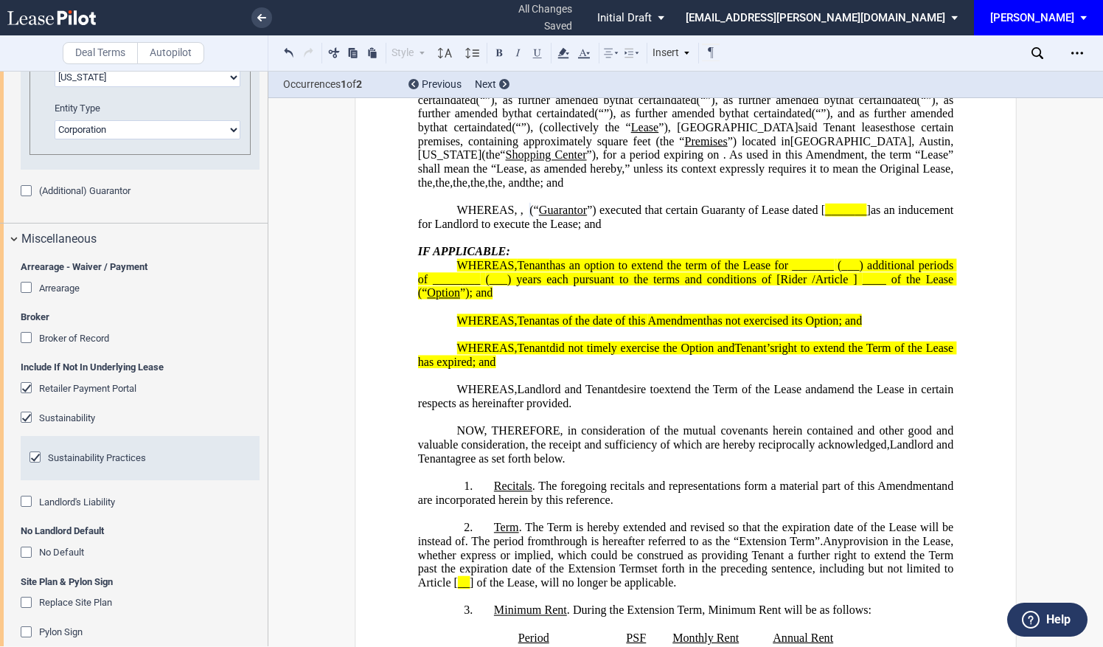
click at [27, 552] on div "No Default" at bounding box center [28, 553] width 15 height 15
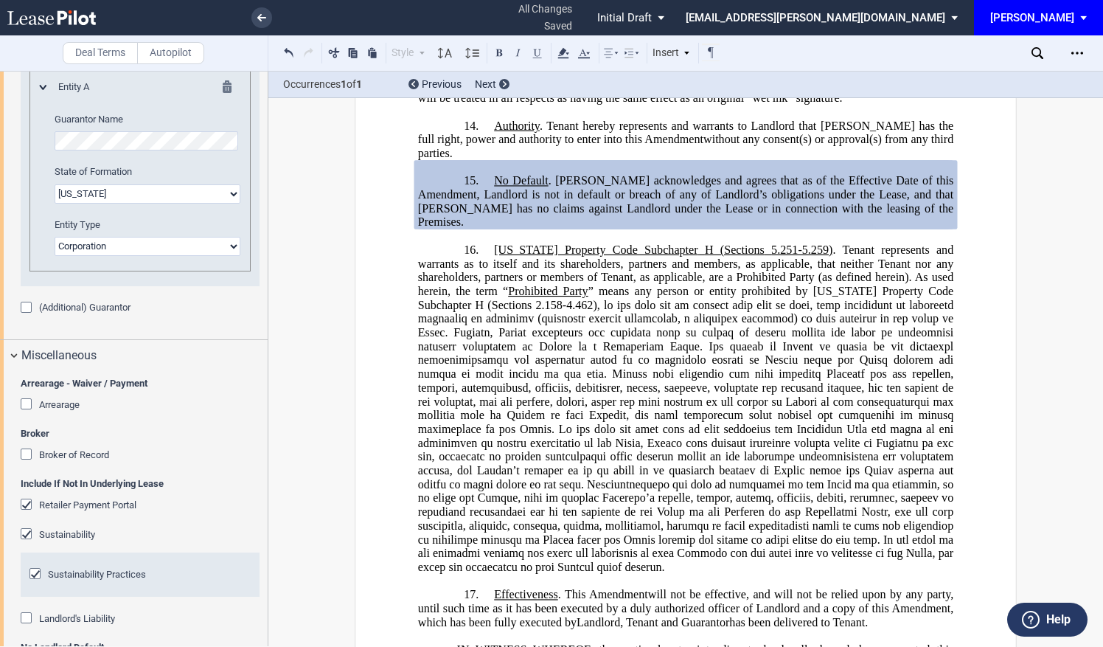
scroll to position [2356, 0]
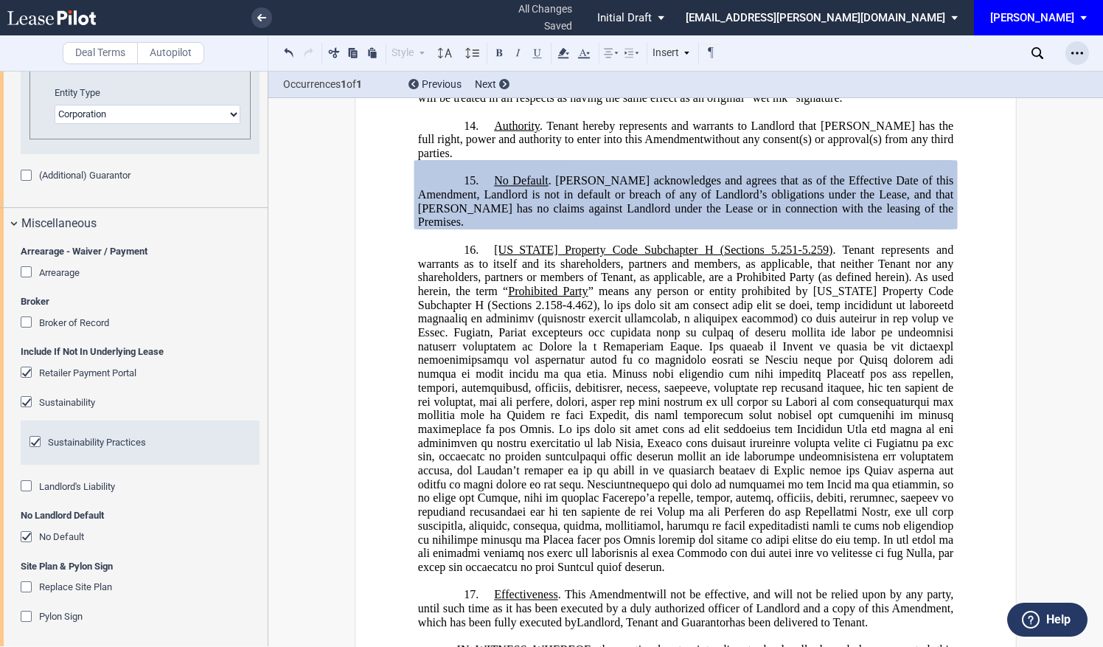
click at [1087, 55] on div "Open Lease options menu" at bounding box center [1078, 53] width 24 height 24
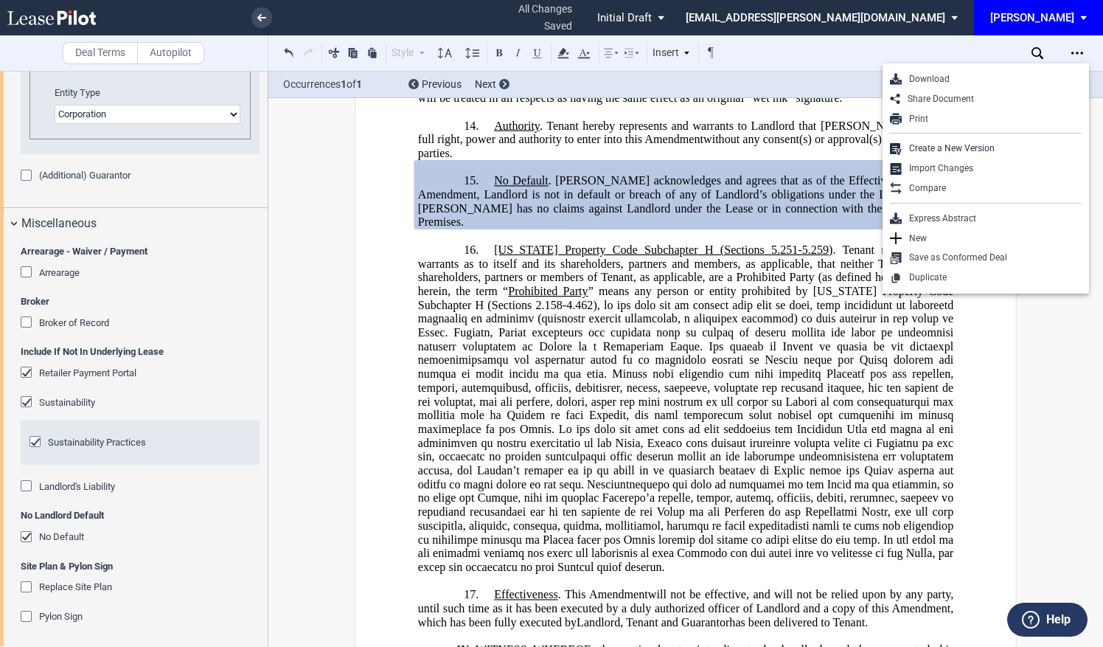
click at [956, 77] on div "Download" at bounding box center [992, 79] width 180 height 13
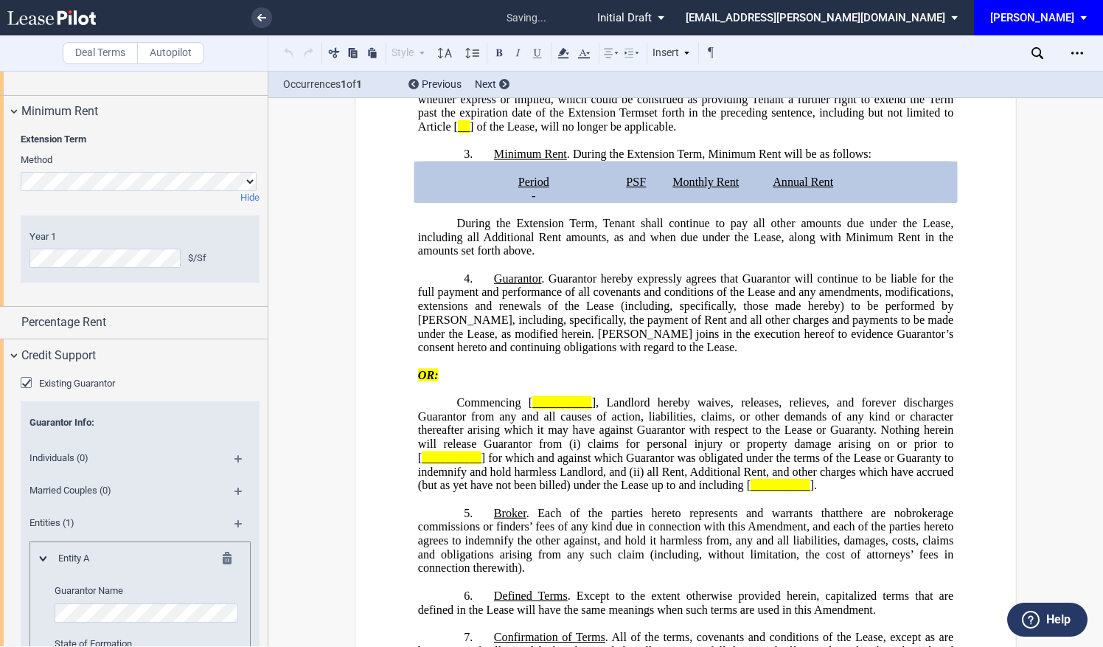
scroll to position [679, 0]
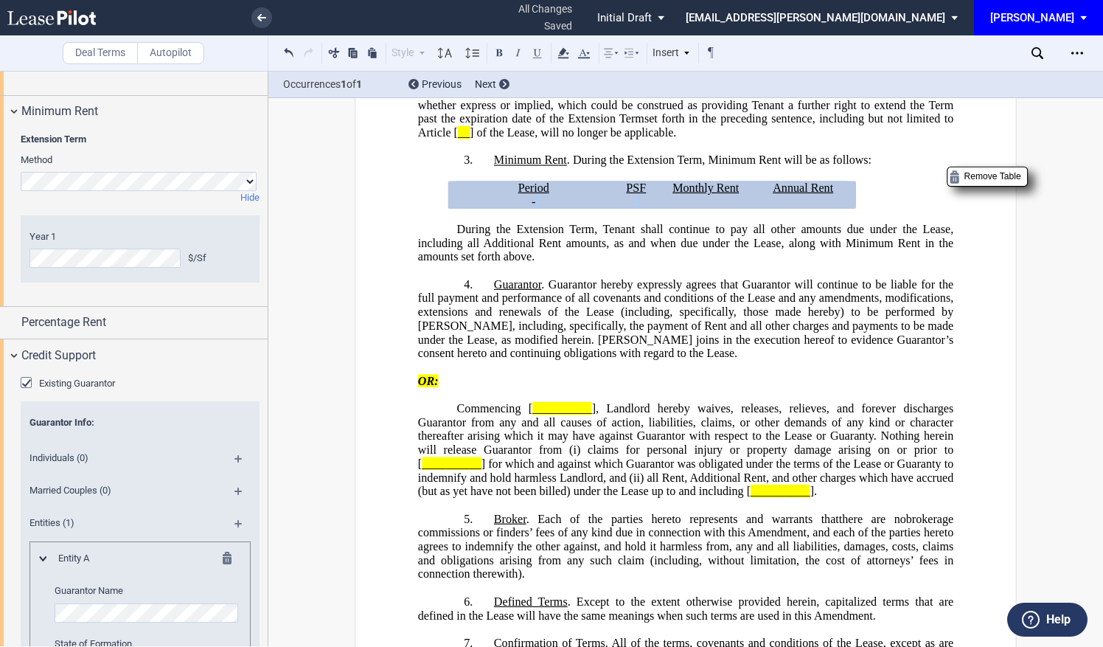
click at [689, 209] on tr "﻿ ﻿ - ﻿ ﻿ - ﻿ ﻿ ﻿ ﻿ ﻿ ﻿" at bounding box center [652, 202] width 400 height 14
drag, startPoint x: 677, startPoint y: 330, endPoint x: 602, endPoint y: 329, distance: 75.2
click at [594, 209] on p "﻿ ﻿ - ﻿ ﻿ -" at bounding box center [534, 202] width 152 height 14
click at [768, 249] on span ", Tenant shall continue to pay all other amounts due under the Lease, including…" at bounding box center [687, 236] width 539 height 27
drag, startPoint x: 839, startPoint y: 326, endPoint x: 591, endPoint y: 320, distance: 247.9
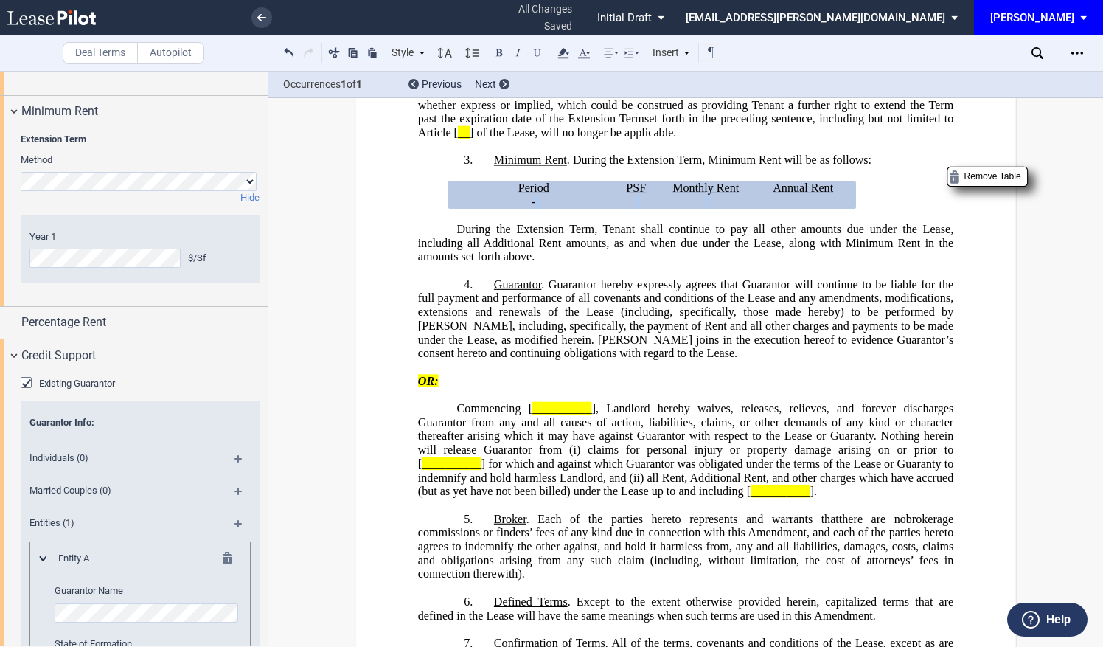
click at [591, 209] on tr "﻿ ﻿ - ﻿ ﻿ - ﻿ ﻿ ﻿ ﻿ ﻿ ﻿" at bounding box center [652, 202] width 400 height 14
drag, startPoint x: 591, startPoint y: 320, endPoint x: 684, endPoint y: 274, distance: 103.9
click at [684, 153] on p "﻿" at bounding box center [685, 146] width 535 height 14
drag, startPoint x: 1059, startPoint y: 0, endPoint x: 705, endPoint y: 181, distance: 397.4
click at [705, 84] on span ". The Term is hereby extended and revised so that the expiration date of the Le…" at bounding box center [736, 77] width 435 height 13
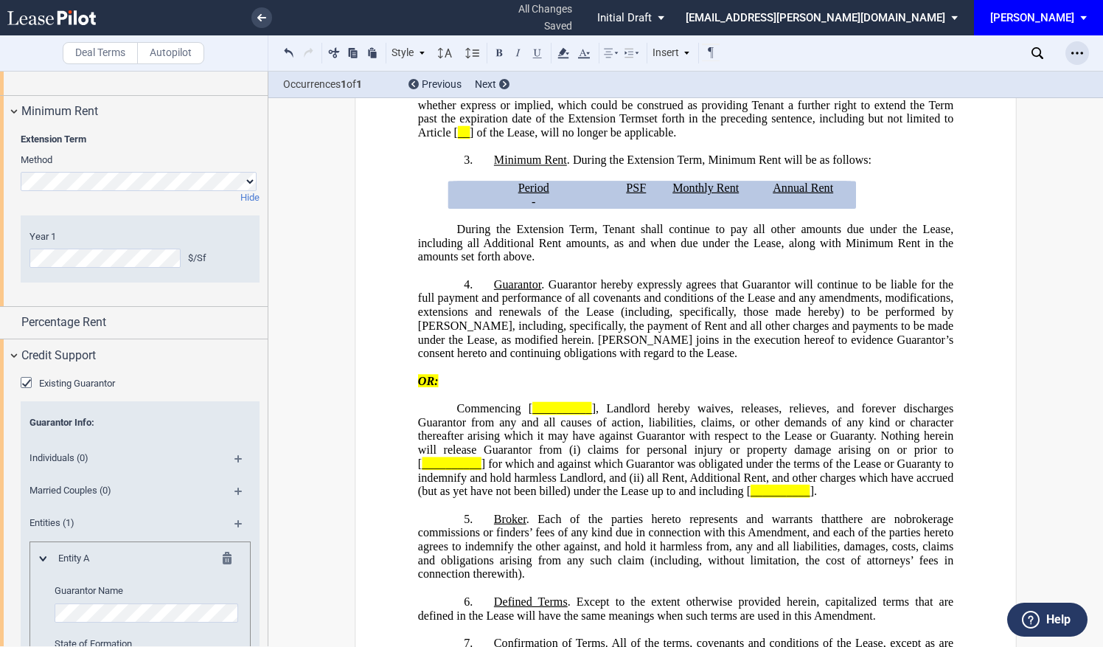
click at [1083, 52] on div "Open Lease options menu" at bounding box center [1078, 53] width 24 height 24
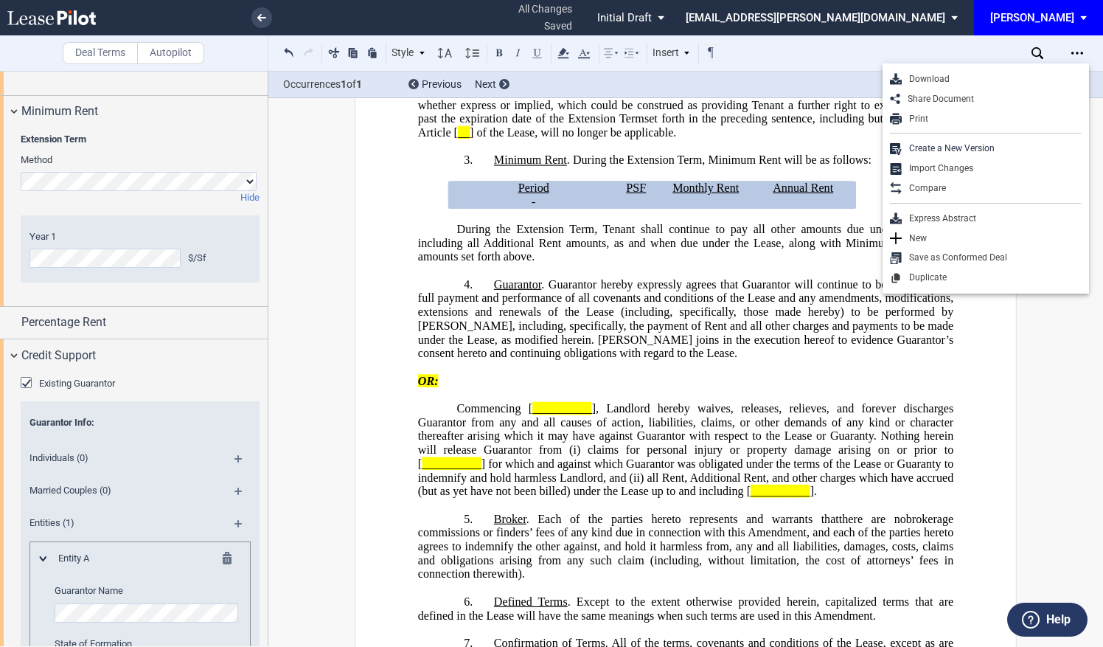
click at [928, 80] on div "Download" at bounding box center [992, 79] width 180 height 13
